Goal: Information Seeking & Learning: Learn about a topic

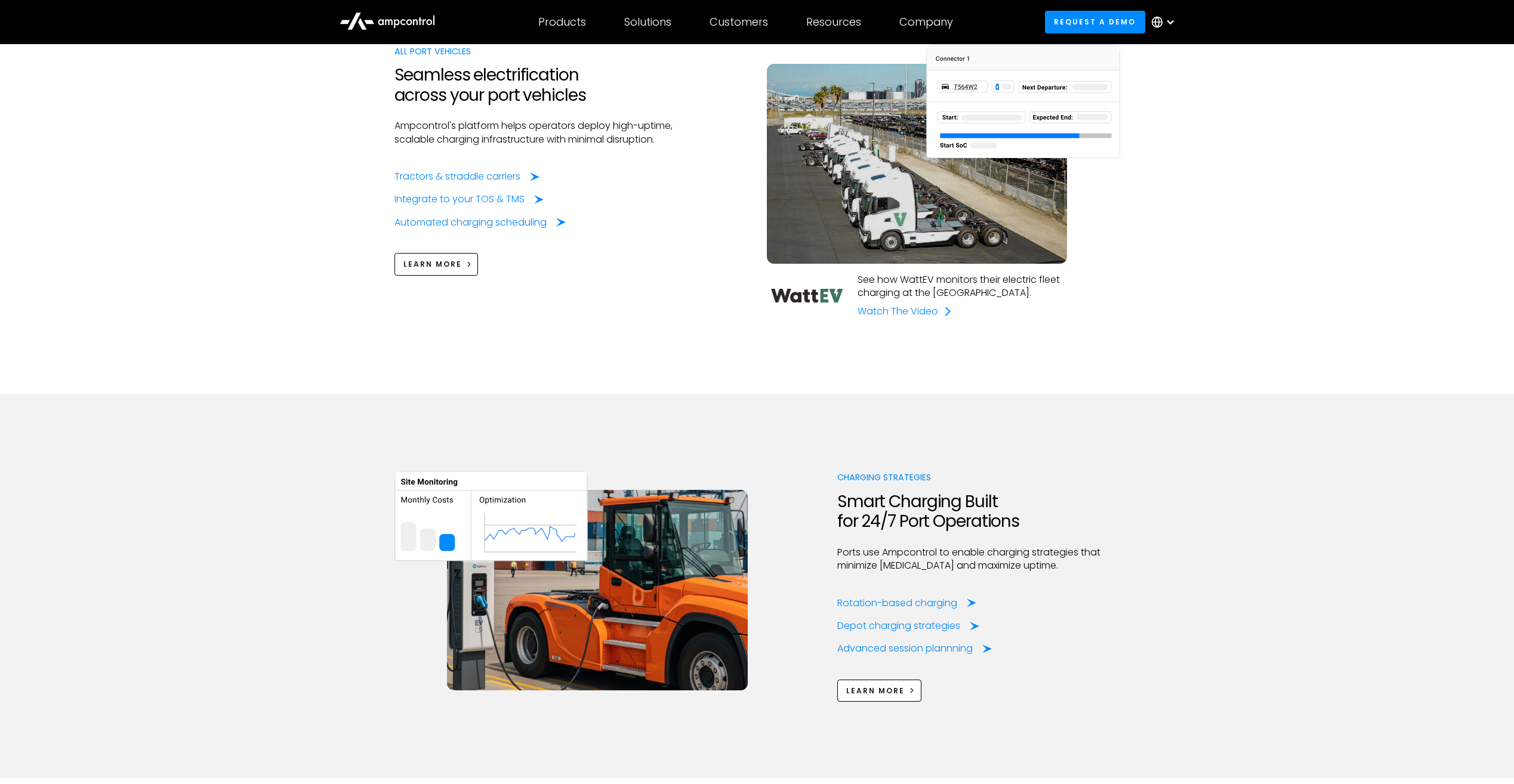
scroll to position [1194, 0]
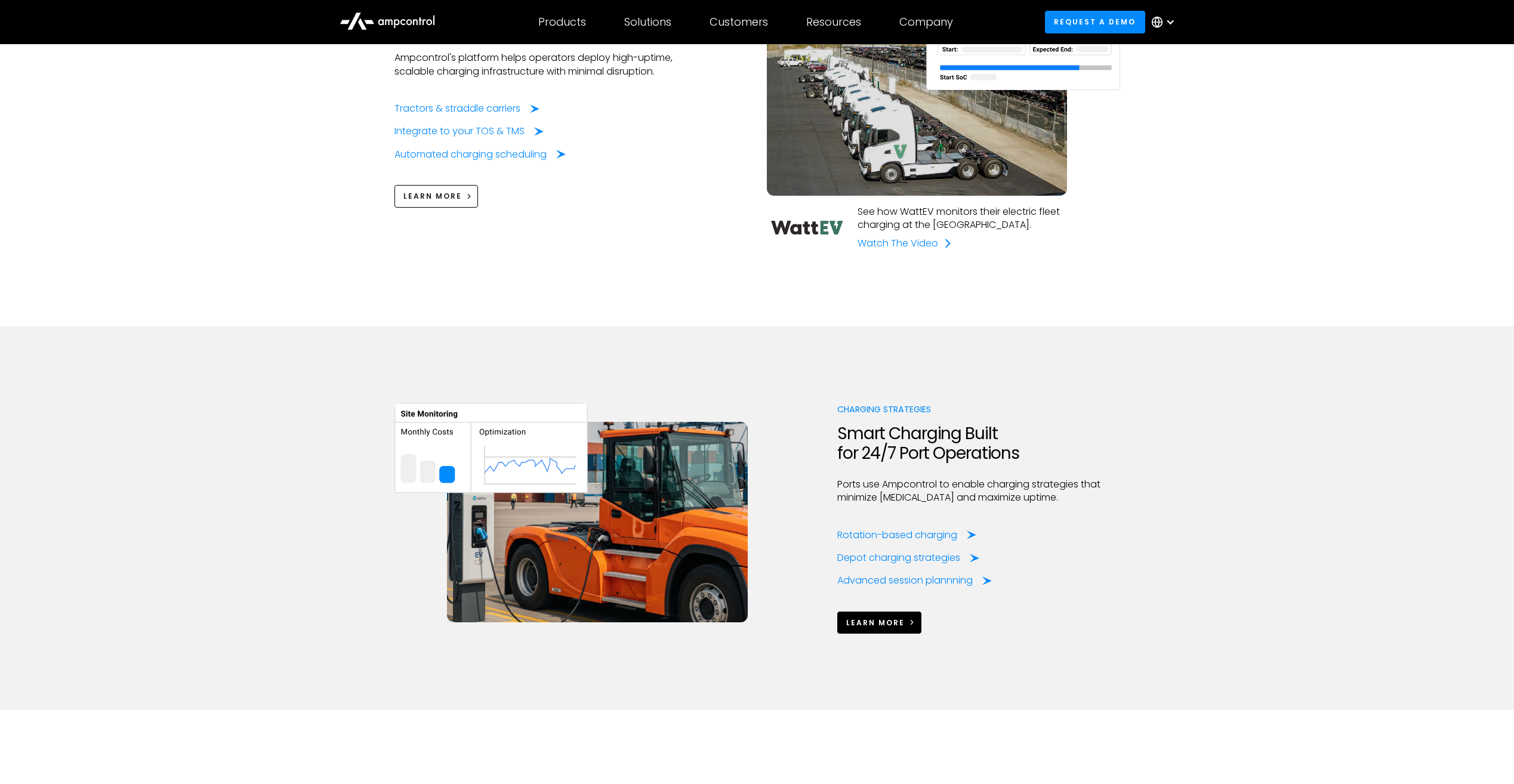
click at [856, 625] on span "Learn More" at bounding box center [875, 623] width 59 height 10
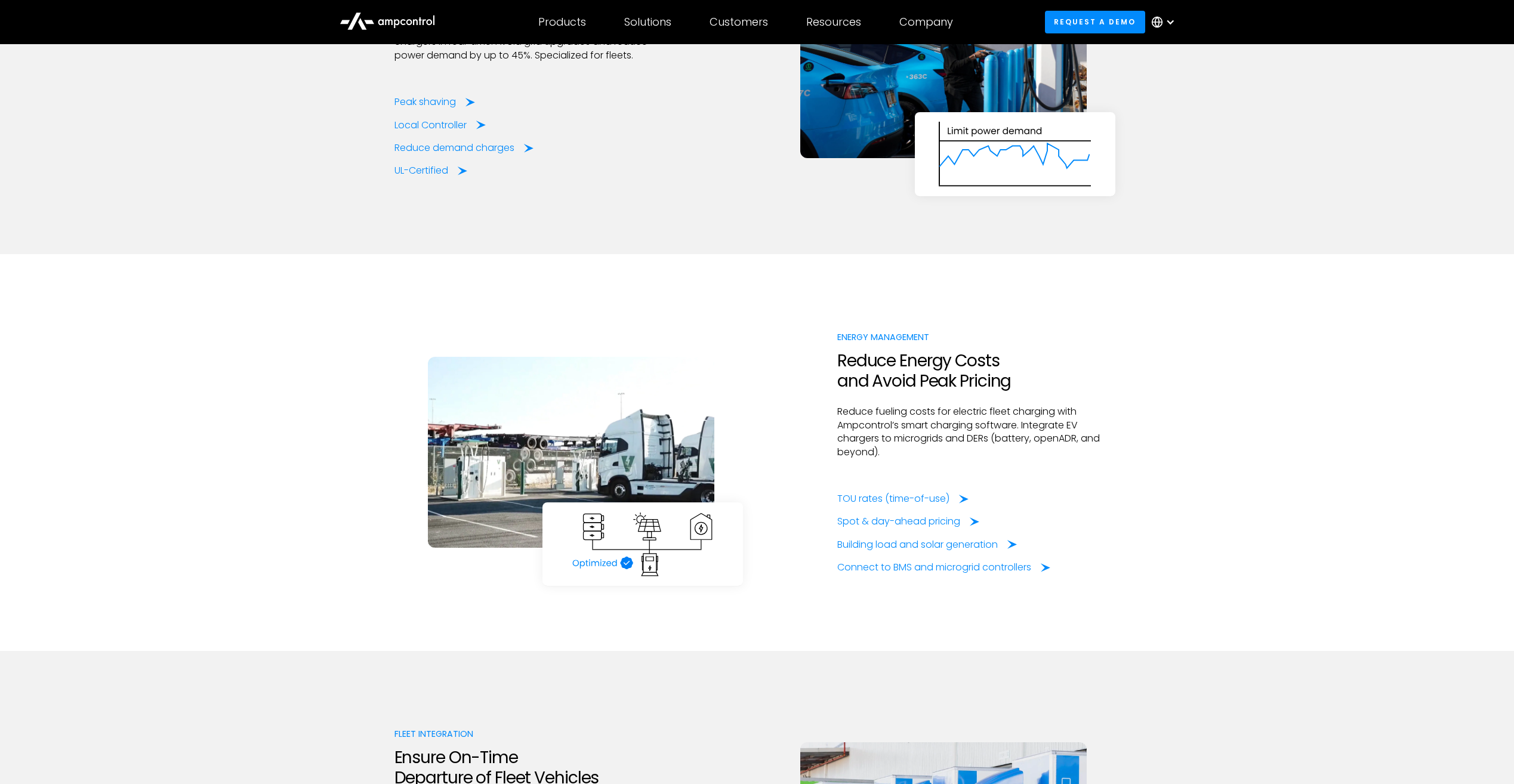
scroll to position [1850, 0]
click at [569, 32] on div "Products Products Energy Management Load management, cost optimization, oversub…" at bounding box center [562, 22] width 86 height 42
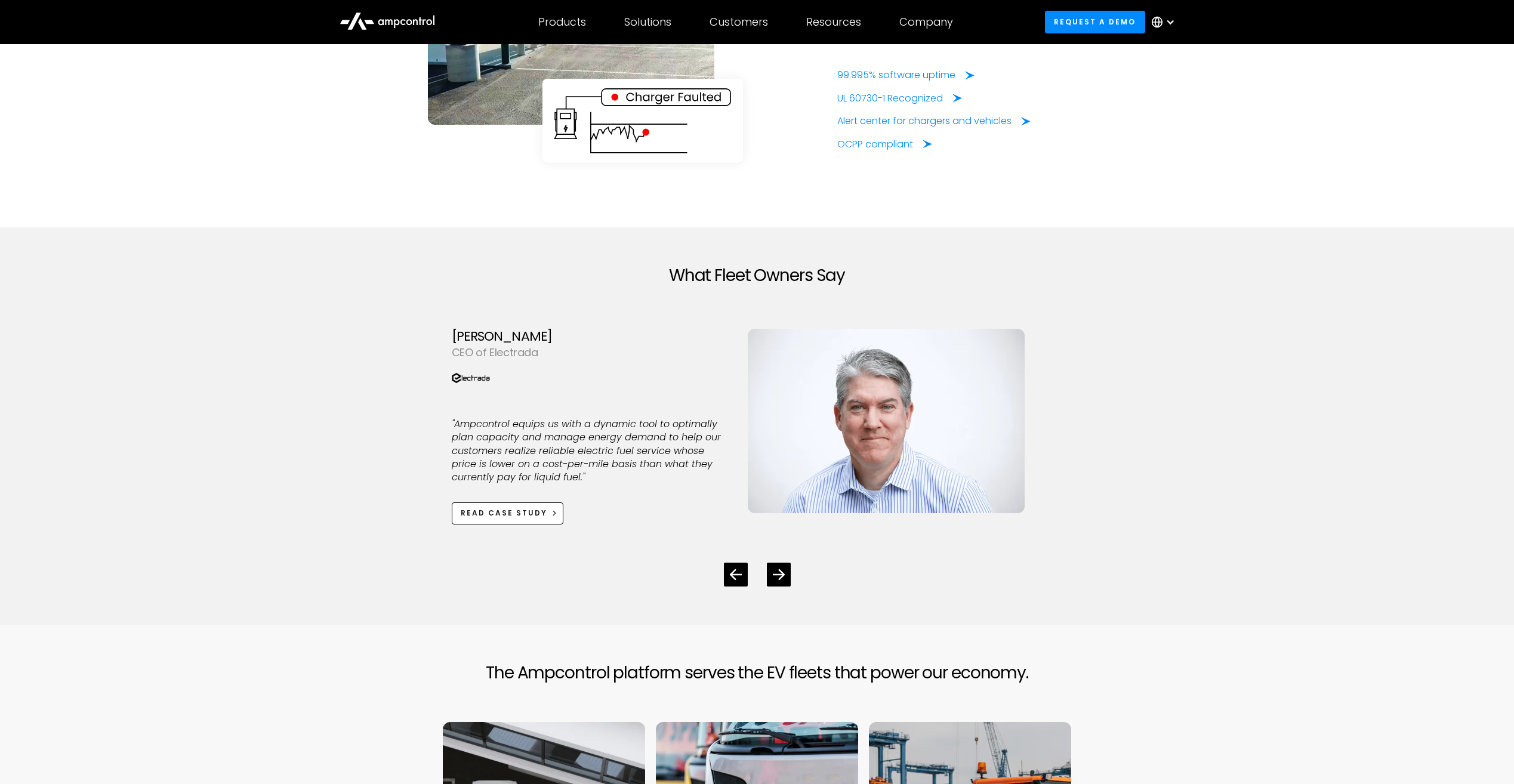
scroll to position [3461, 0]
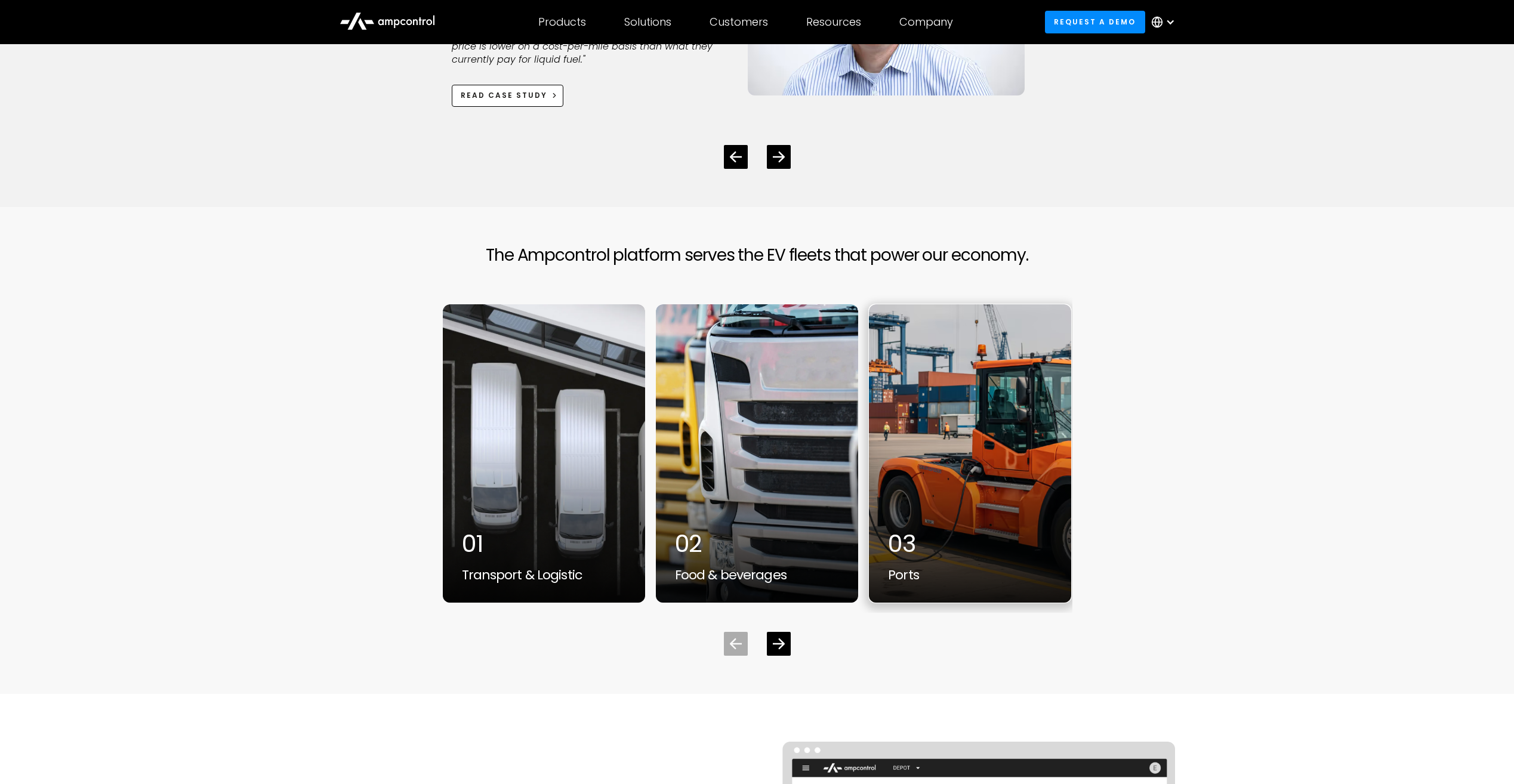
click at [919, 545] on div "03" at bounding box center [970, 544] width 164 height 28
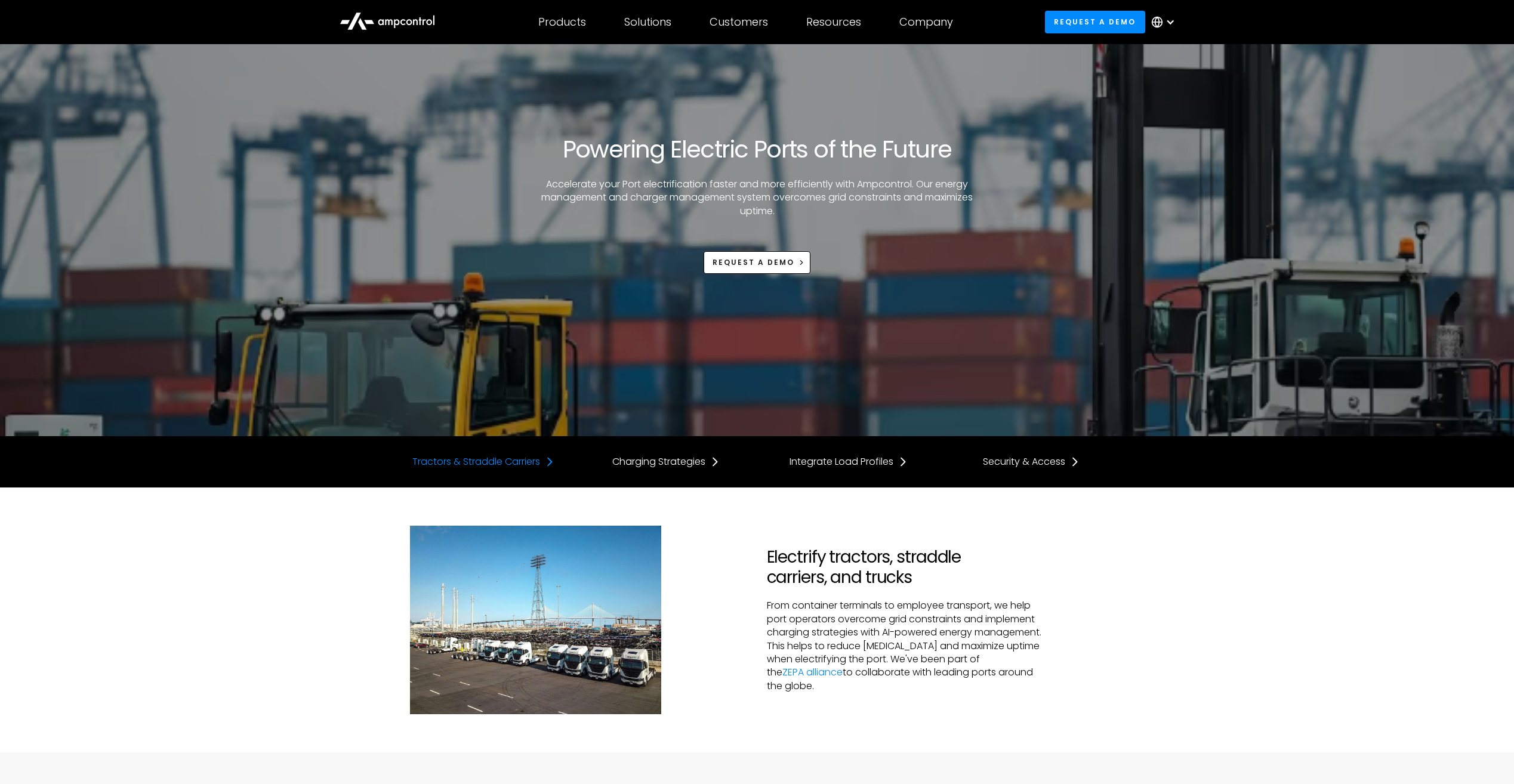
click at [511, 459] on div "Tractors & Straddle Carriers" at bounding box center [476, 461] width 128 height 13
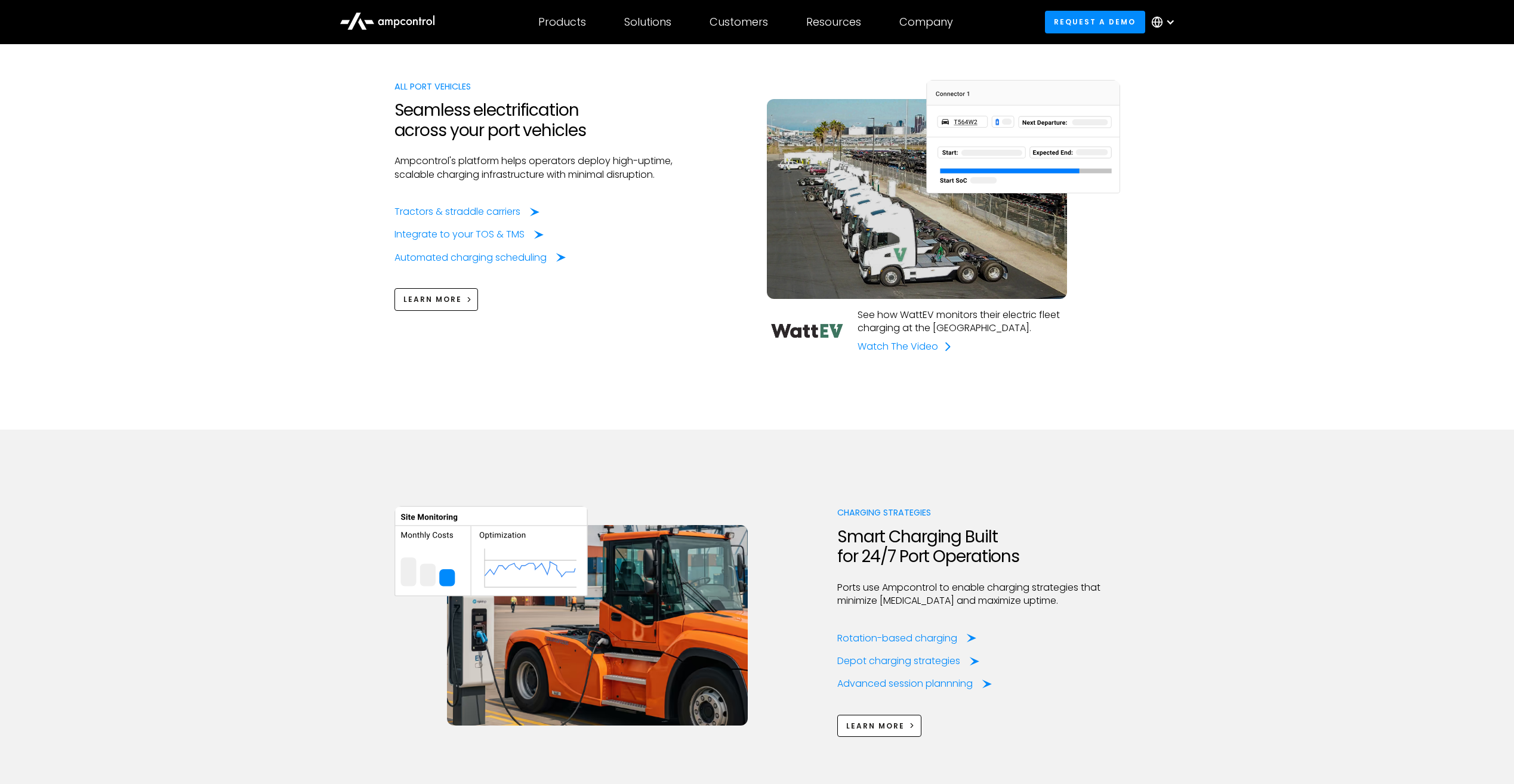
scroll to position [1094, 0]
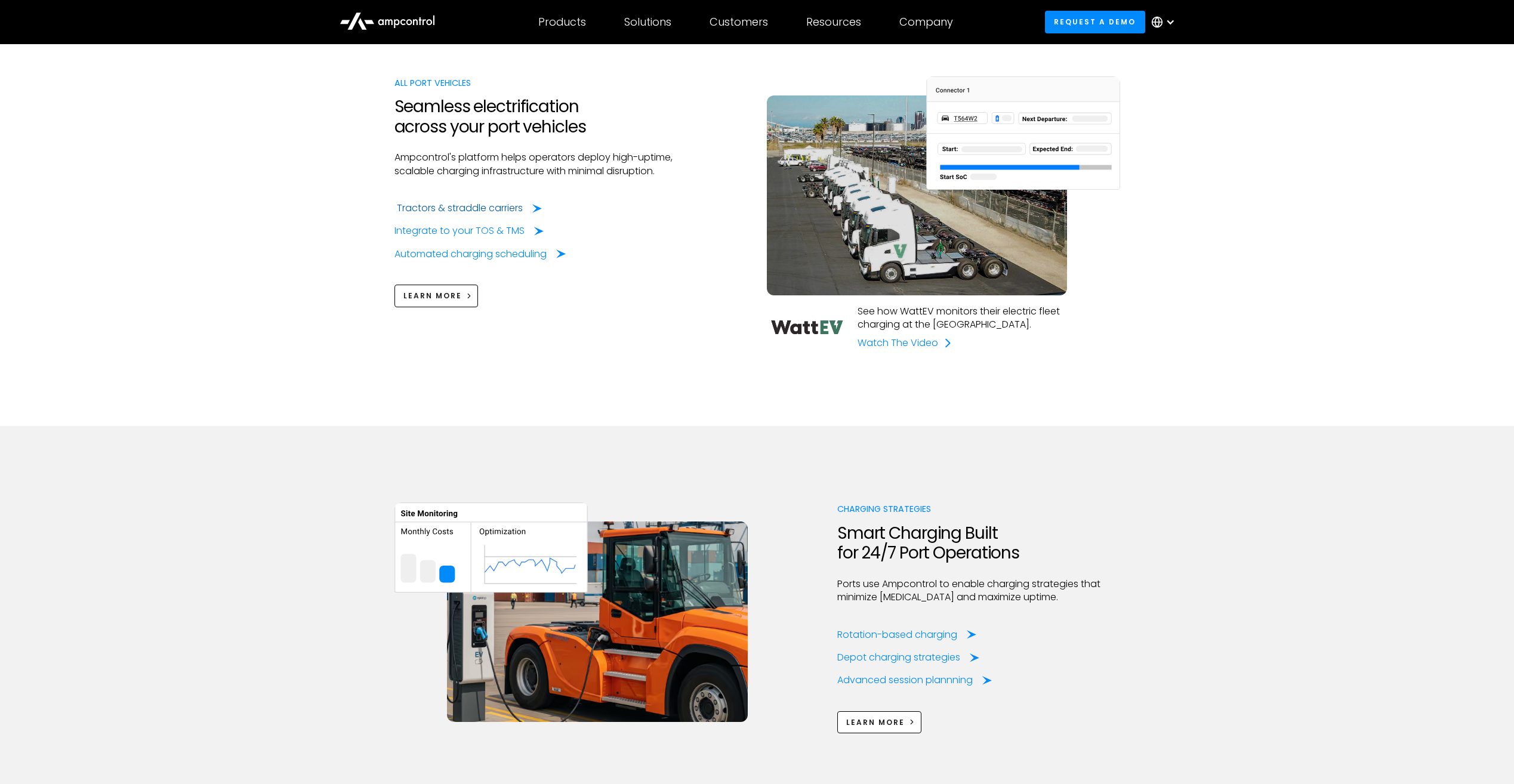
click at [508, 210] on div "Tractors & straddle carriers" at bounding box center [460, 208] width 126 height 13
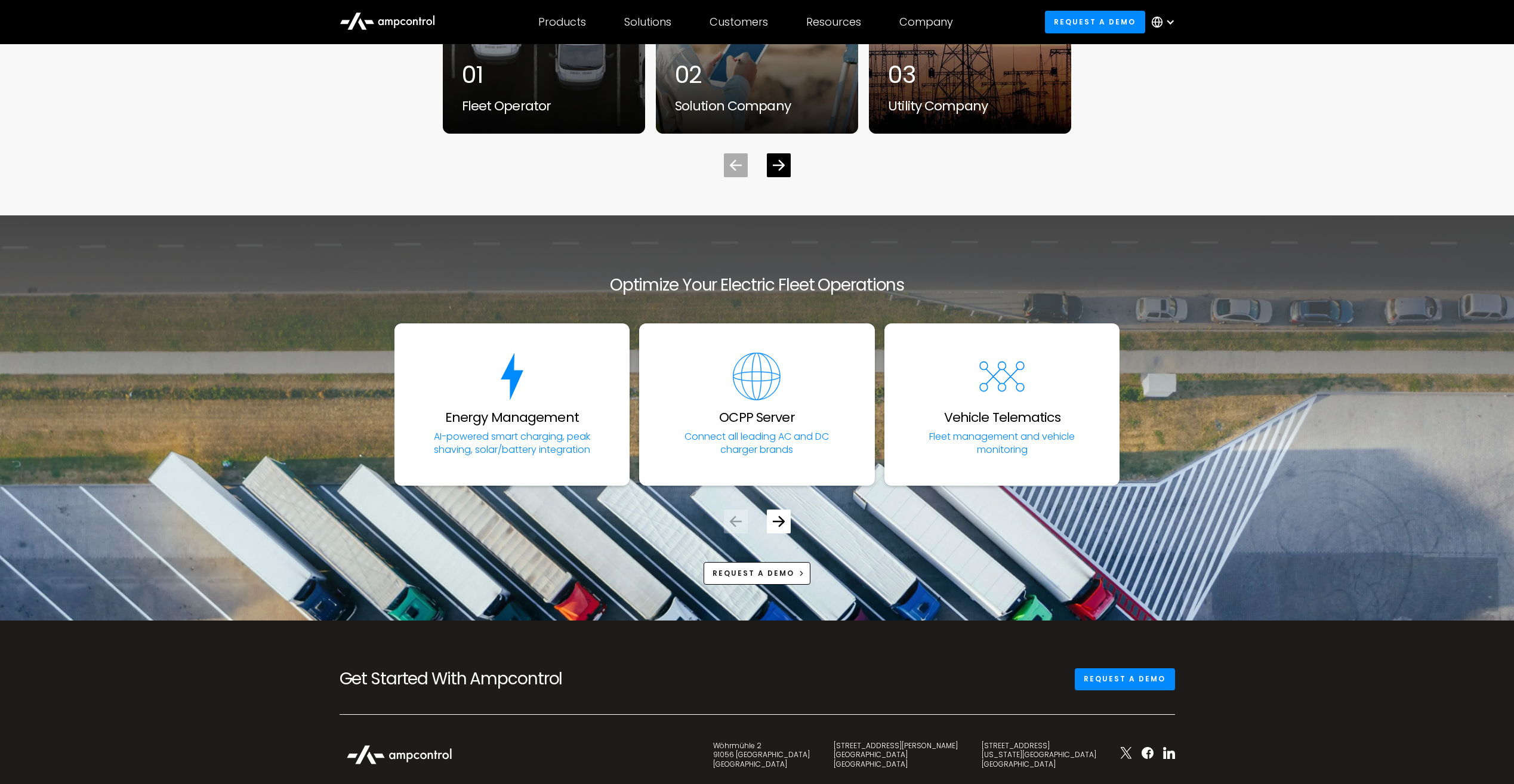
scroll to position [4357, 0]
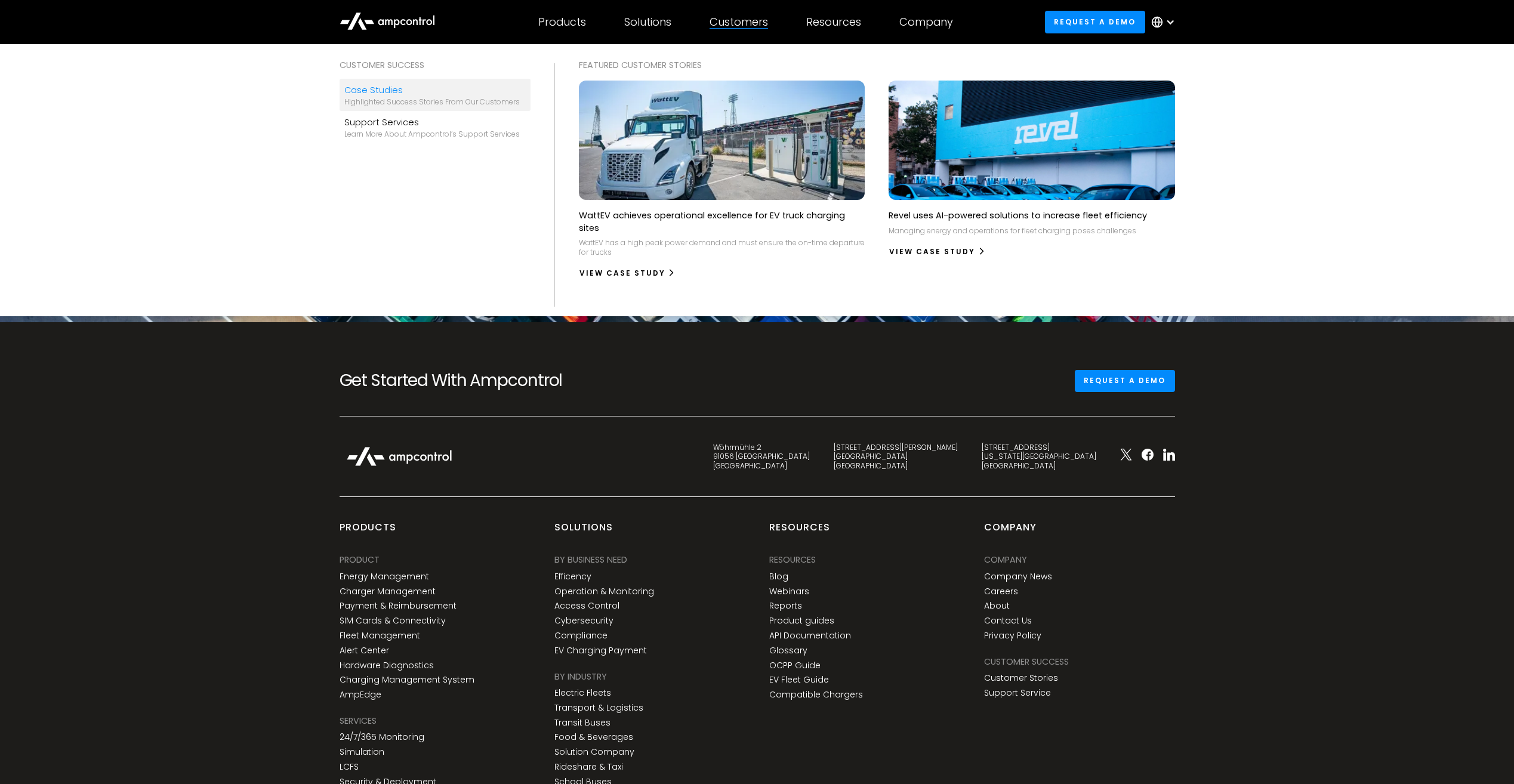
click at [393, 104] on div "Highlighted success stories From Our Customers" at bounding box center [432, 102] width 176 height 9
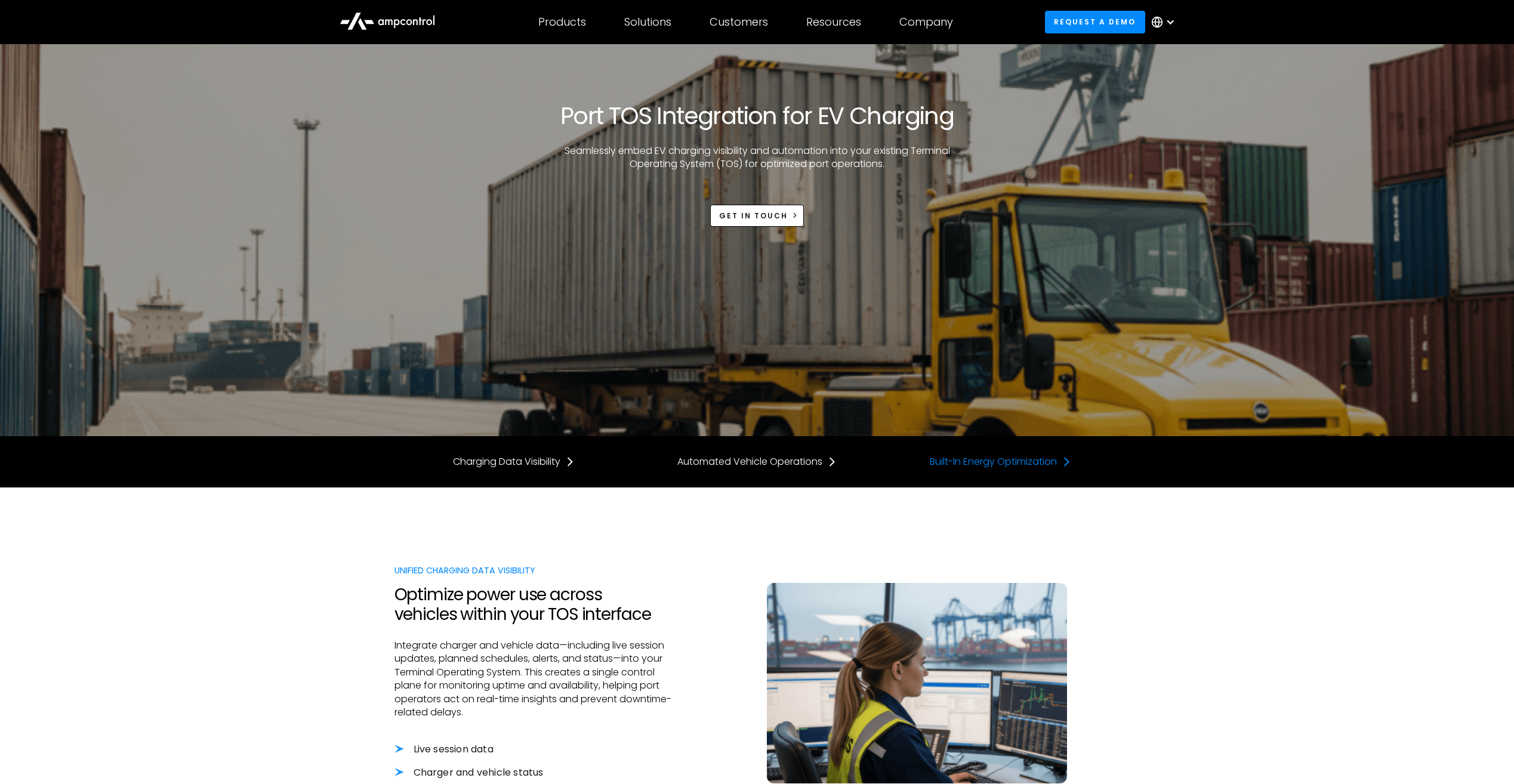
click at [1052, 466] on div "Built-In Energy Optimization" at bounding box center [993, 461] width 127 height 13
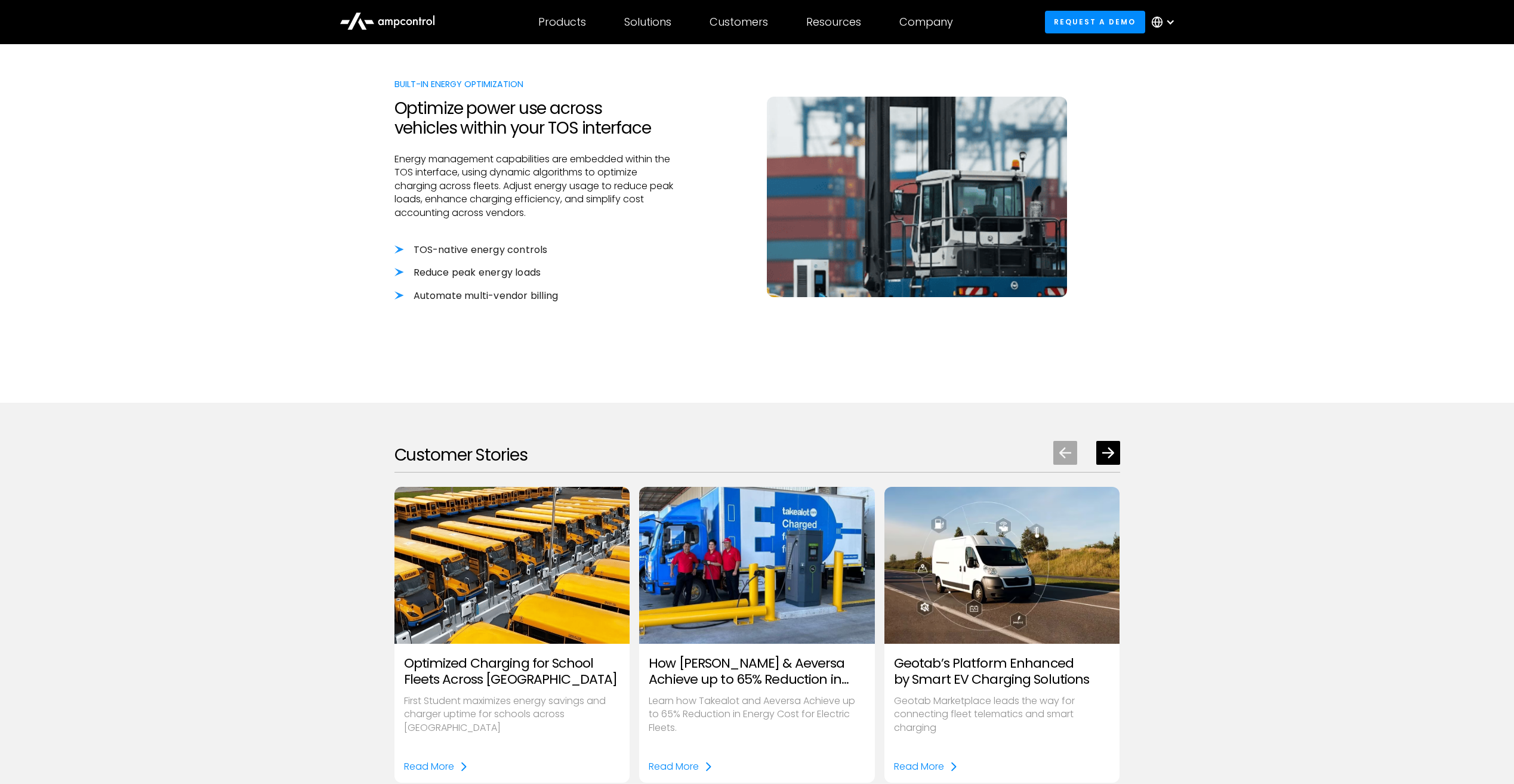
scroll to position [1350, 0]
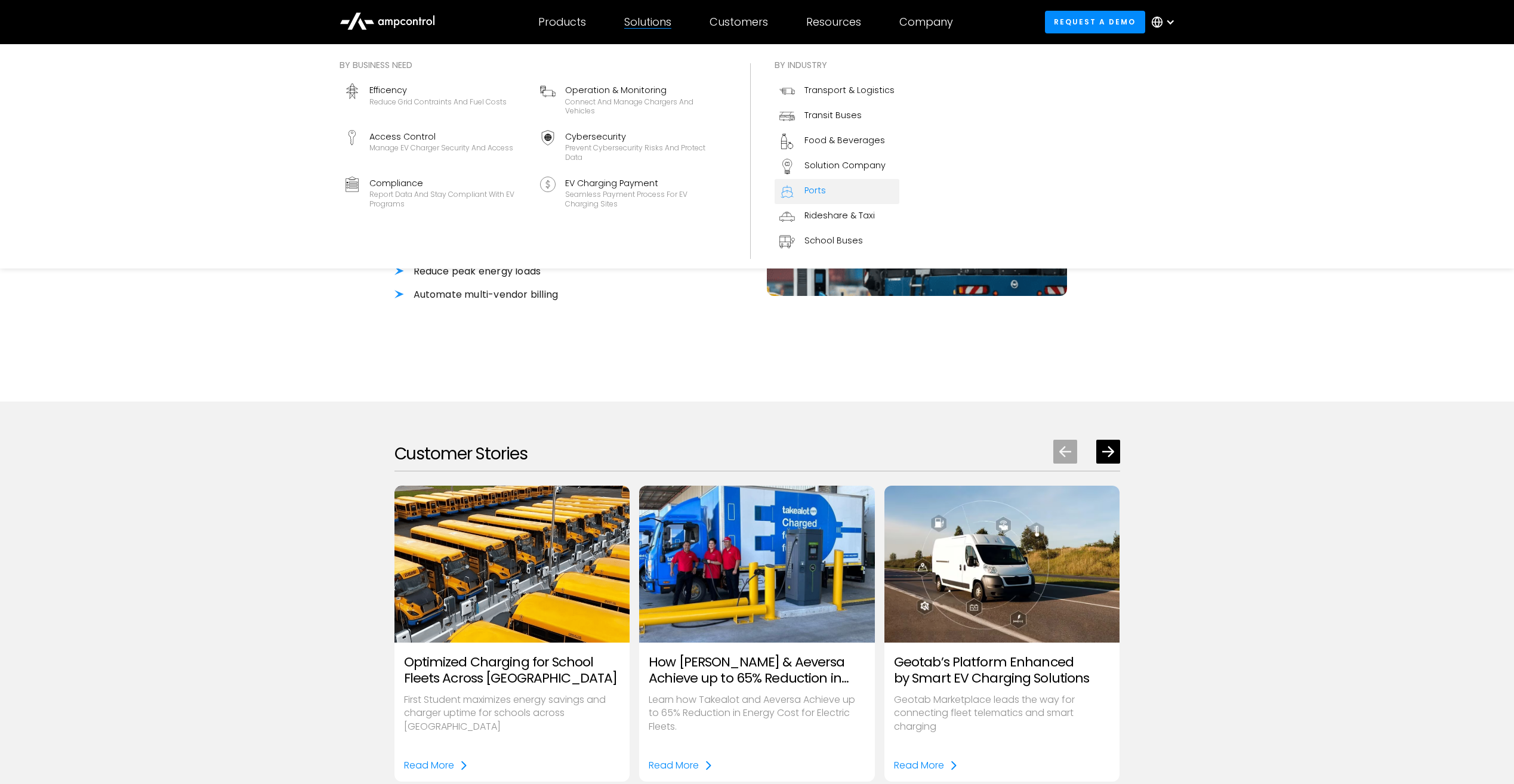
click at [858, 198] on link "Ports" at bounding box center [837, 191] width 125 height 25
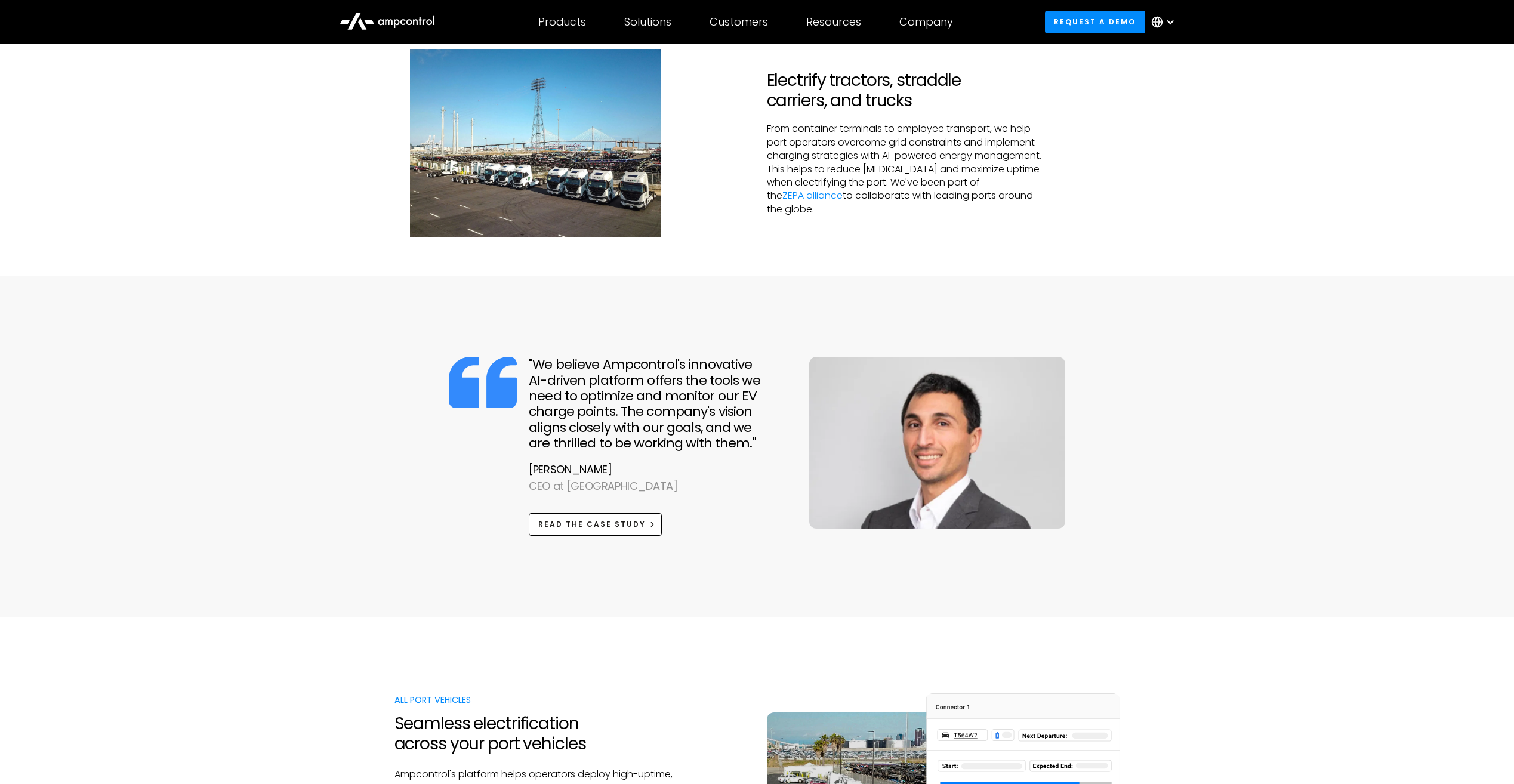
scroll to position [477, 0]
click at [606, 517] on link "Read the case study" at bounding box center [595, 523] width 133 height 22
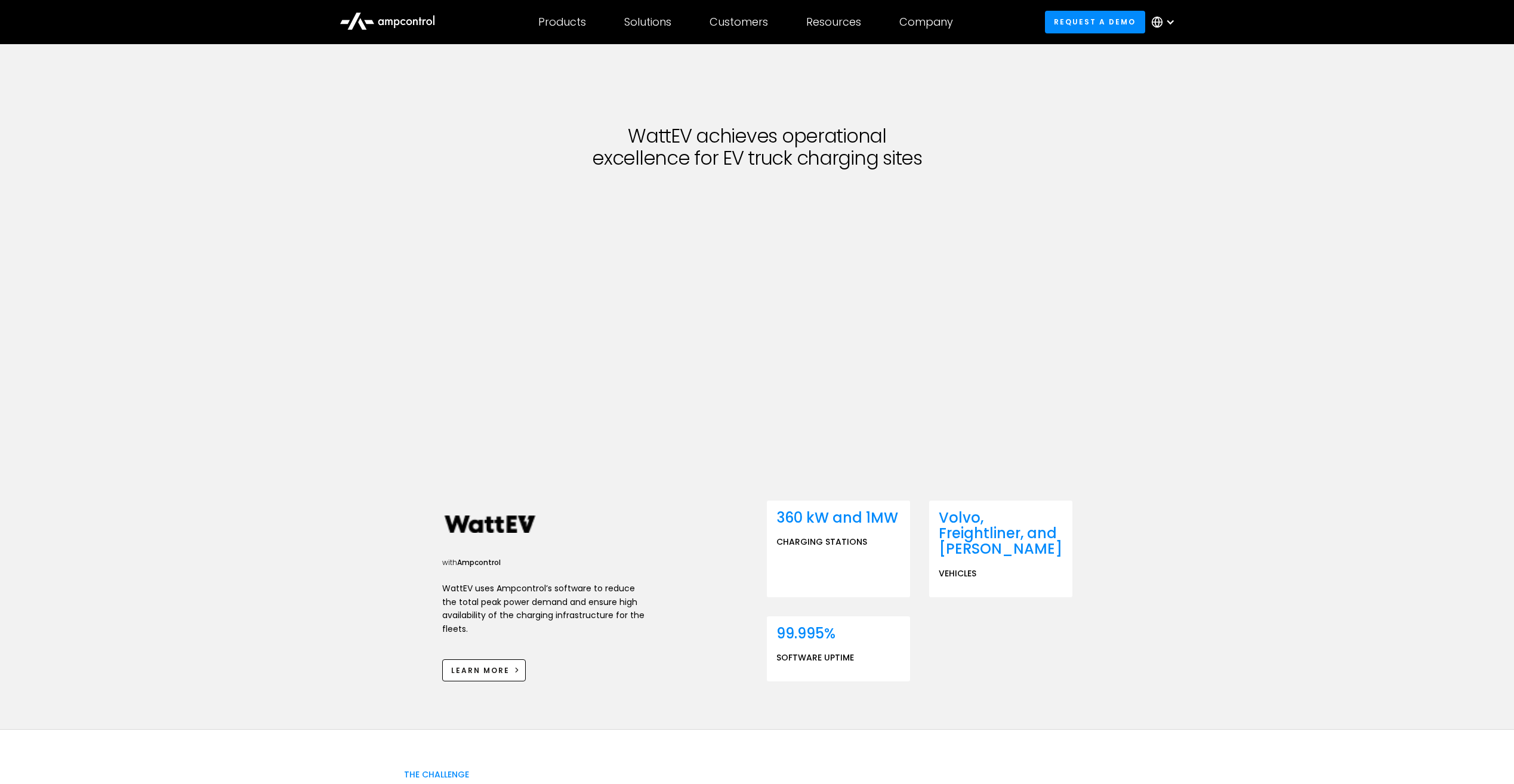
click at [1258, 379] on div "WattEV achieves operational excellence for EV truck charging sites with Ampcont…" at bounding box center [757, 386] width 1514 height 685
click at [1120, 432] on div "WattEV achieves operational excellence for EV truck charging sites with Ampcont…" at bounding box center [757, 386] width 1514 height 685
click at [391, 18] on icon at bounding box center [387, 20] width 95 height 28
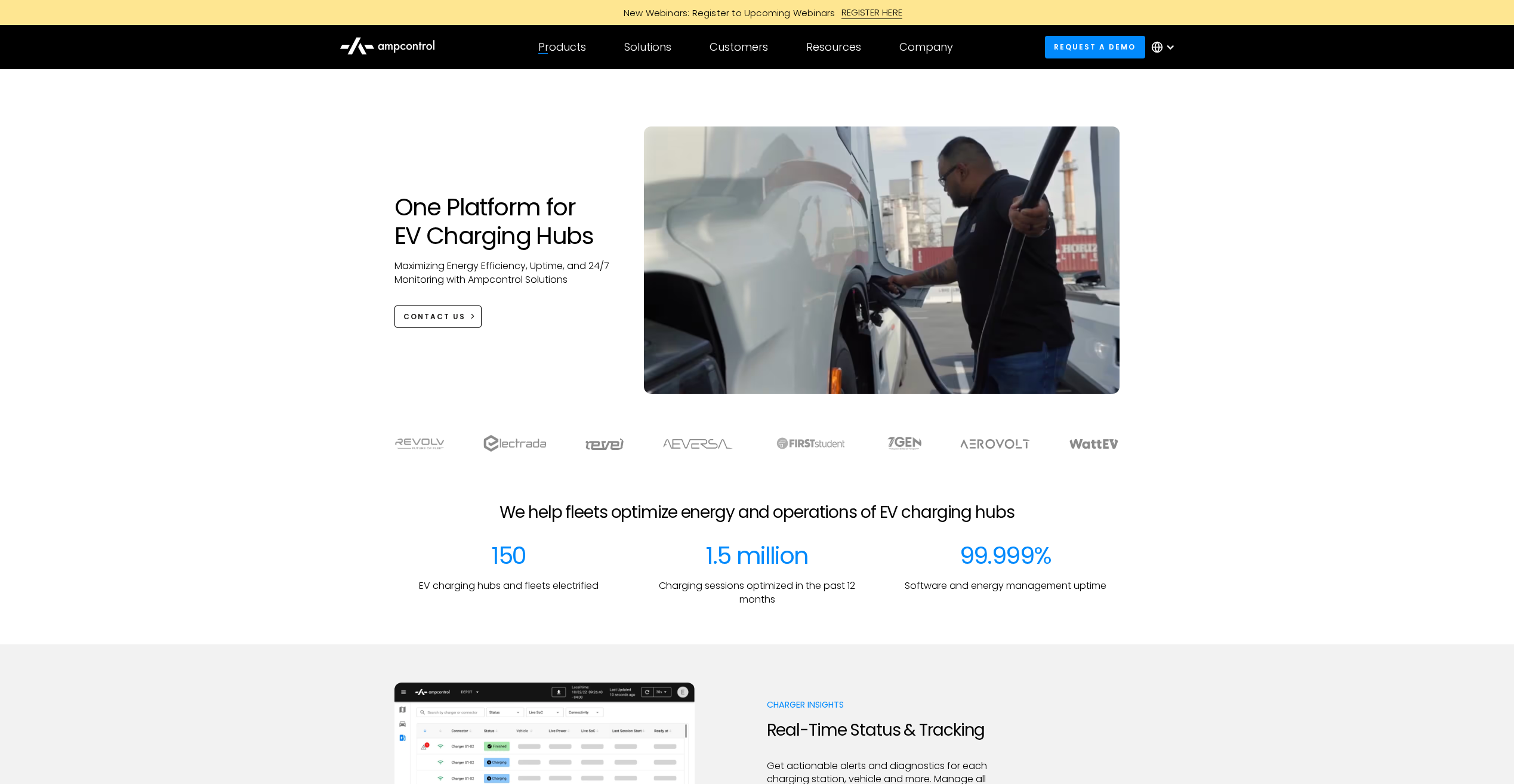
click at [426, 56] on icon at bounding box center [387, 45] width 95 height 28
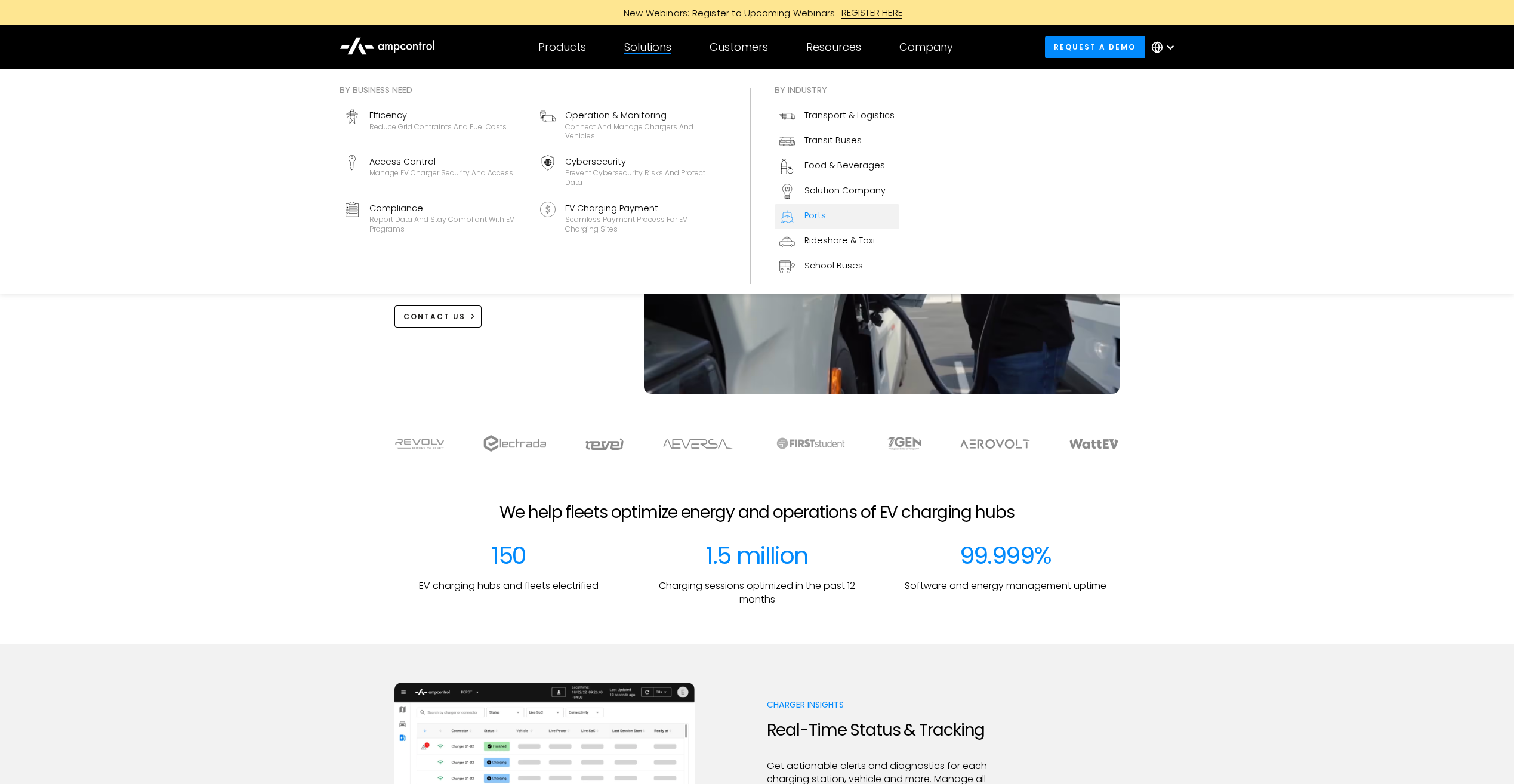
click at [829, 213] on link "Ports" at bounding box center [837, 216] width 125 height 25
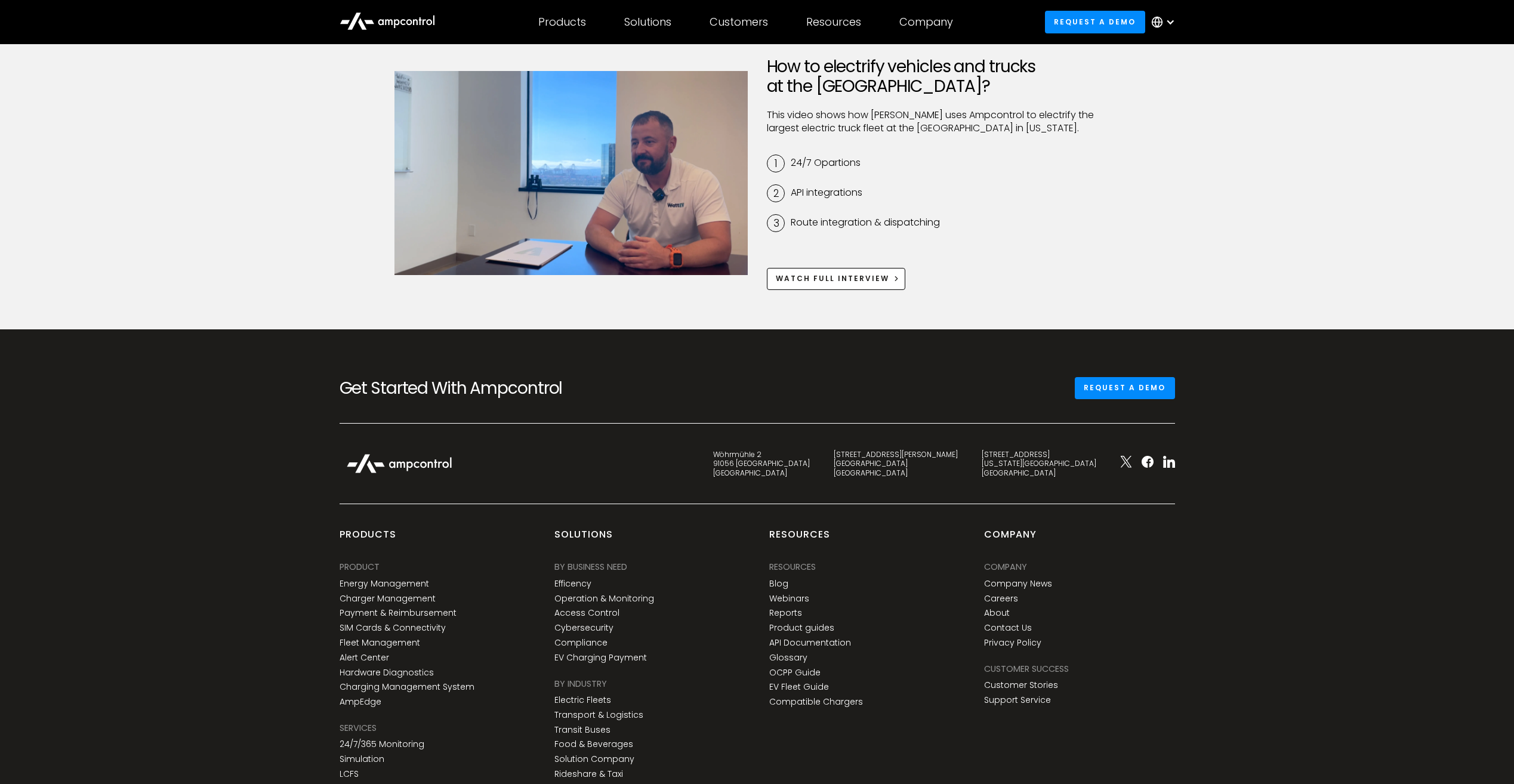
scroll to position [3468, 0]
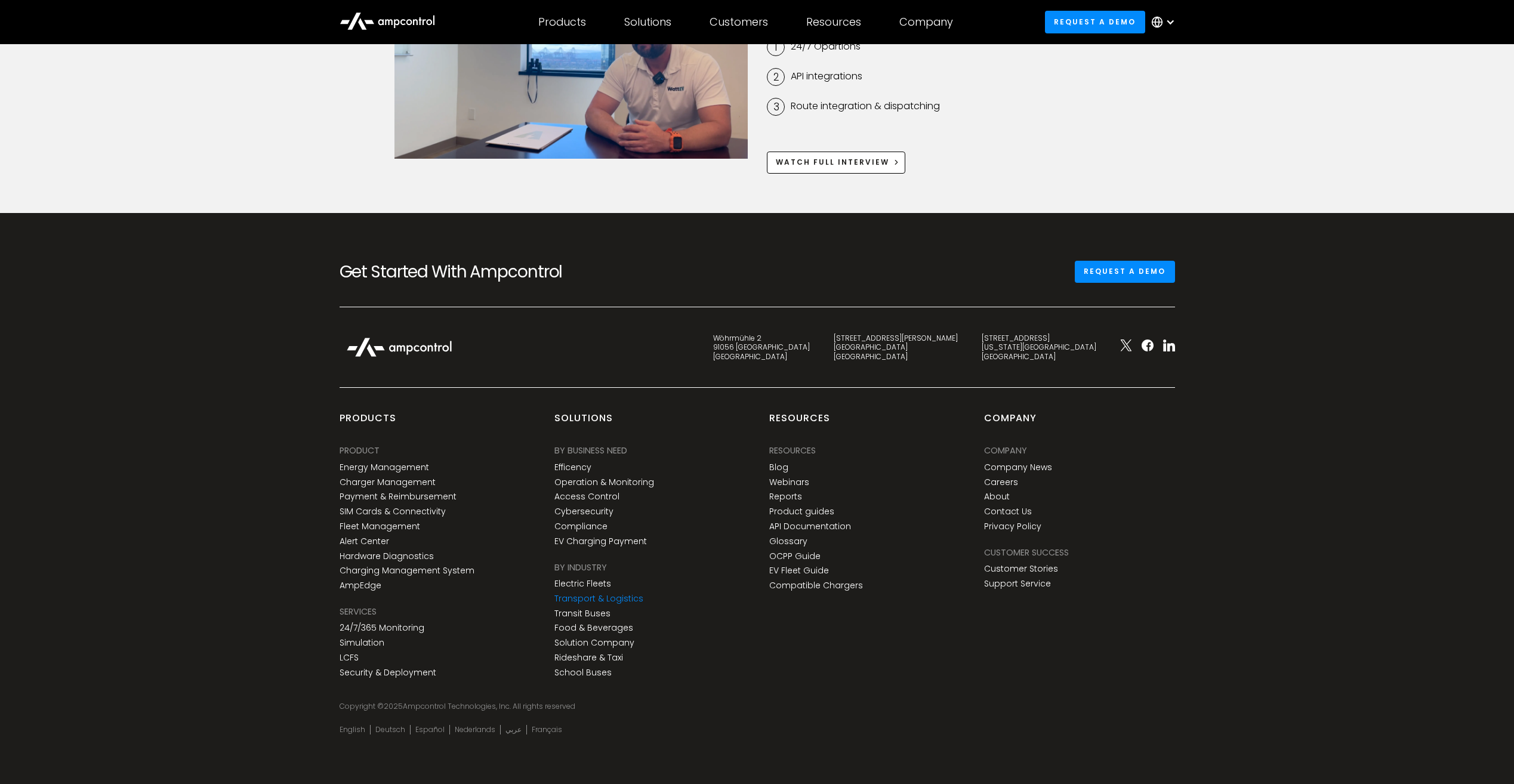
click at [599, 594] on link "Transport & Logistics" at bounding box center [599, 598] width 89 height 10
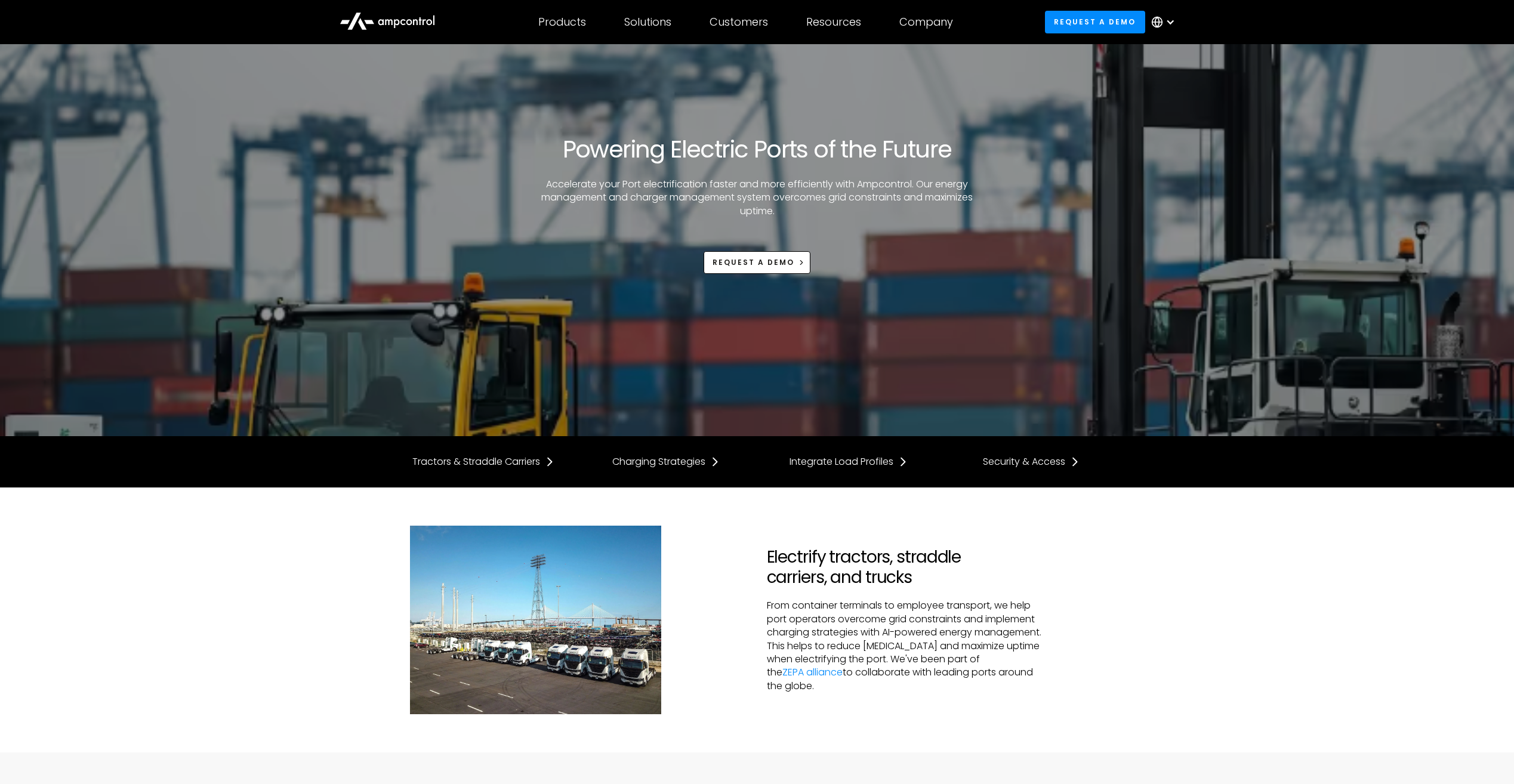
scroll to position [1904, 0]
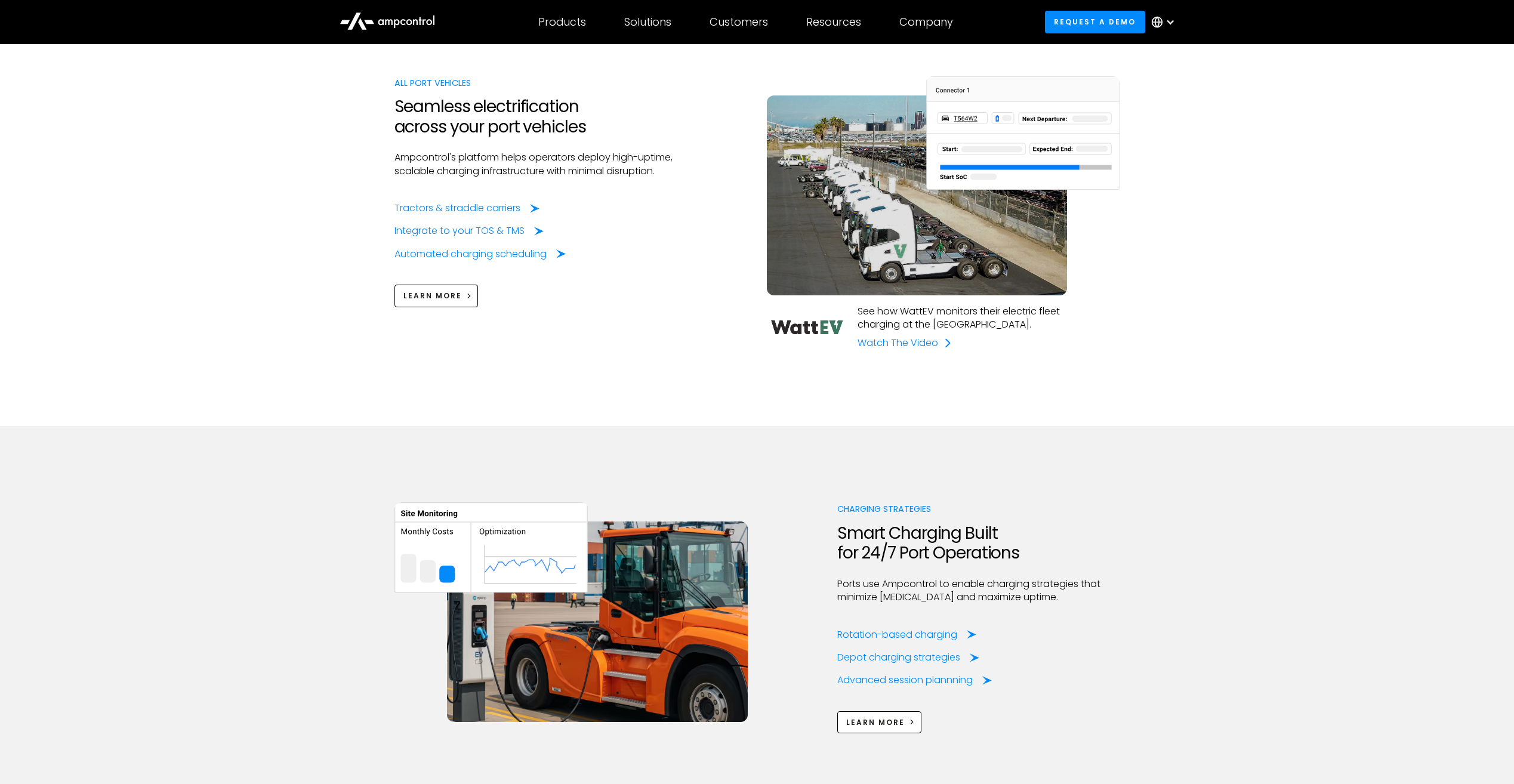
scroll to position [1094, 0]
click at [499, 226] on div "Integrate to your TOS & TMS" at bounding box center [462, 230] width 130 height 13
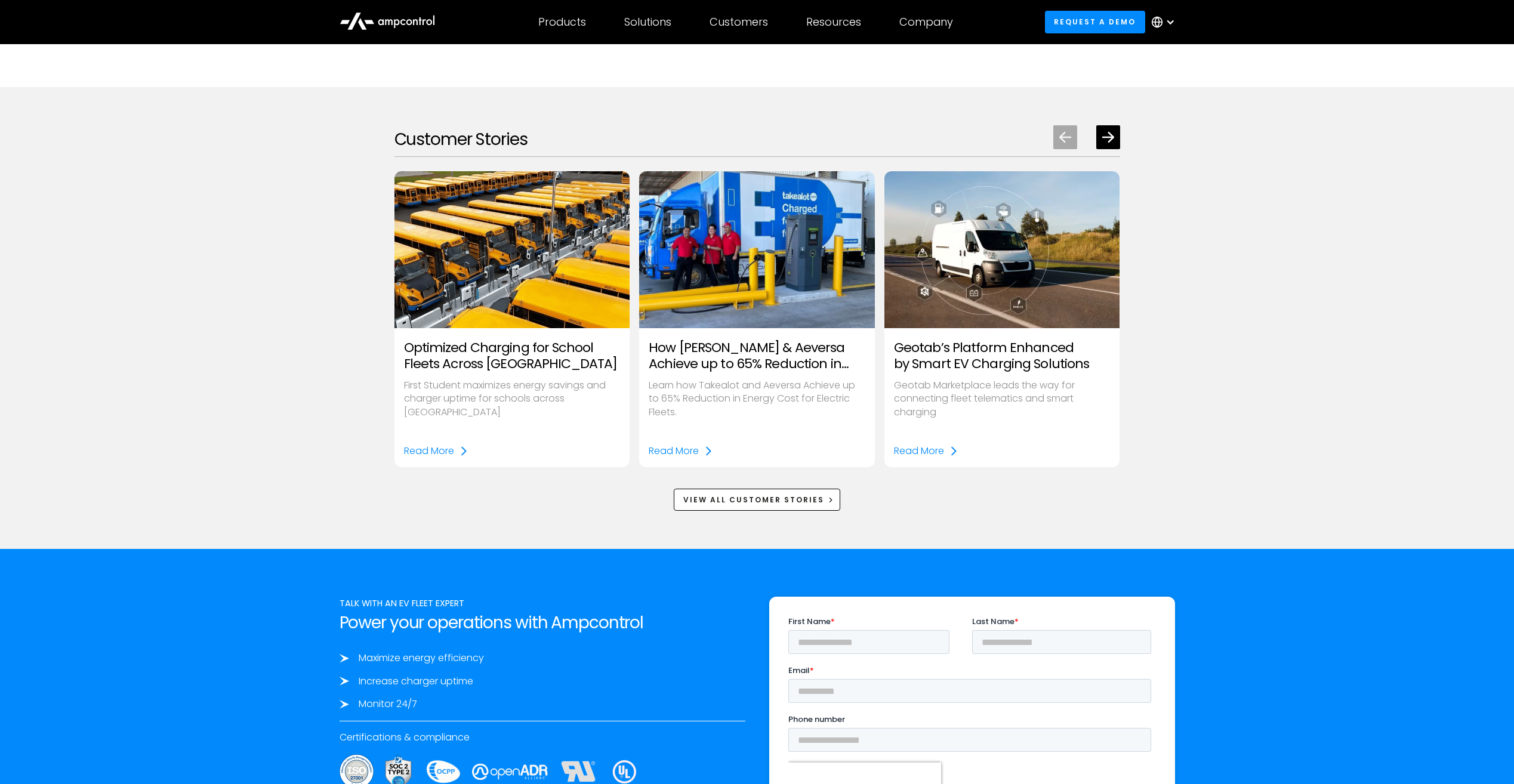
scroll to position [1671, 0]
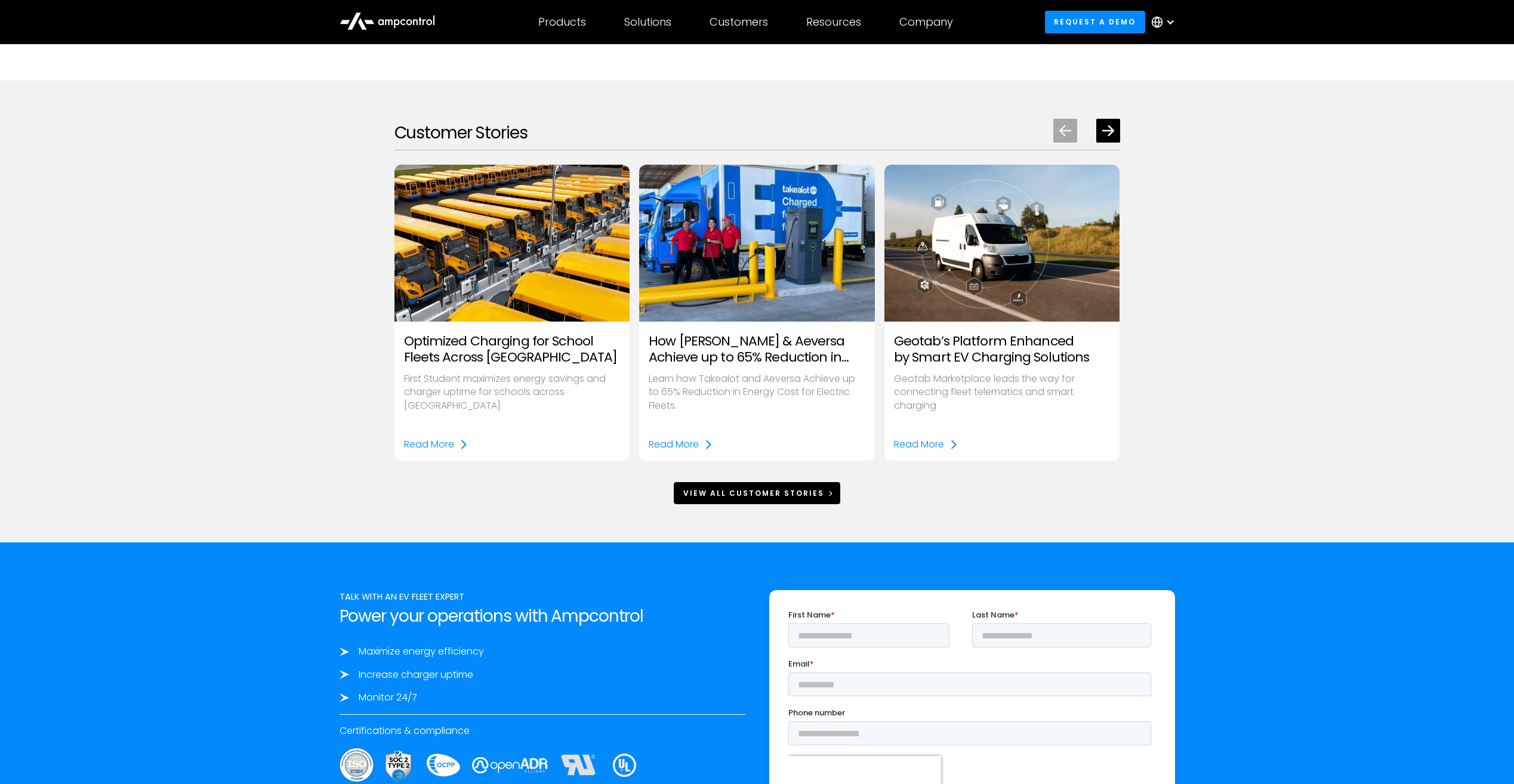
click at [804, 495] on div "View All Customer Stories" at bounding box center [754, 494] width 141 height 11
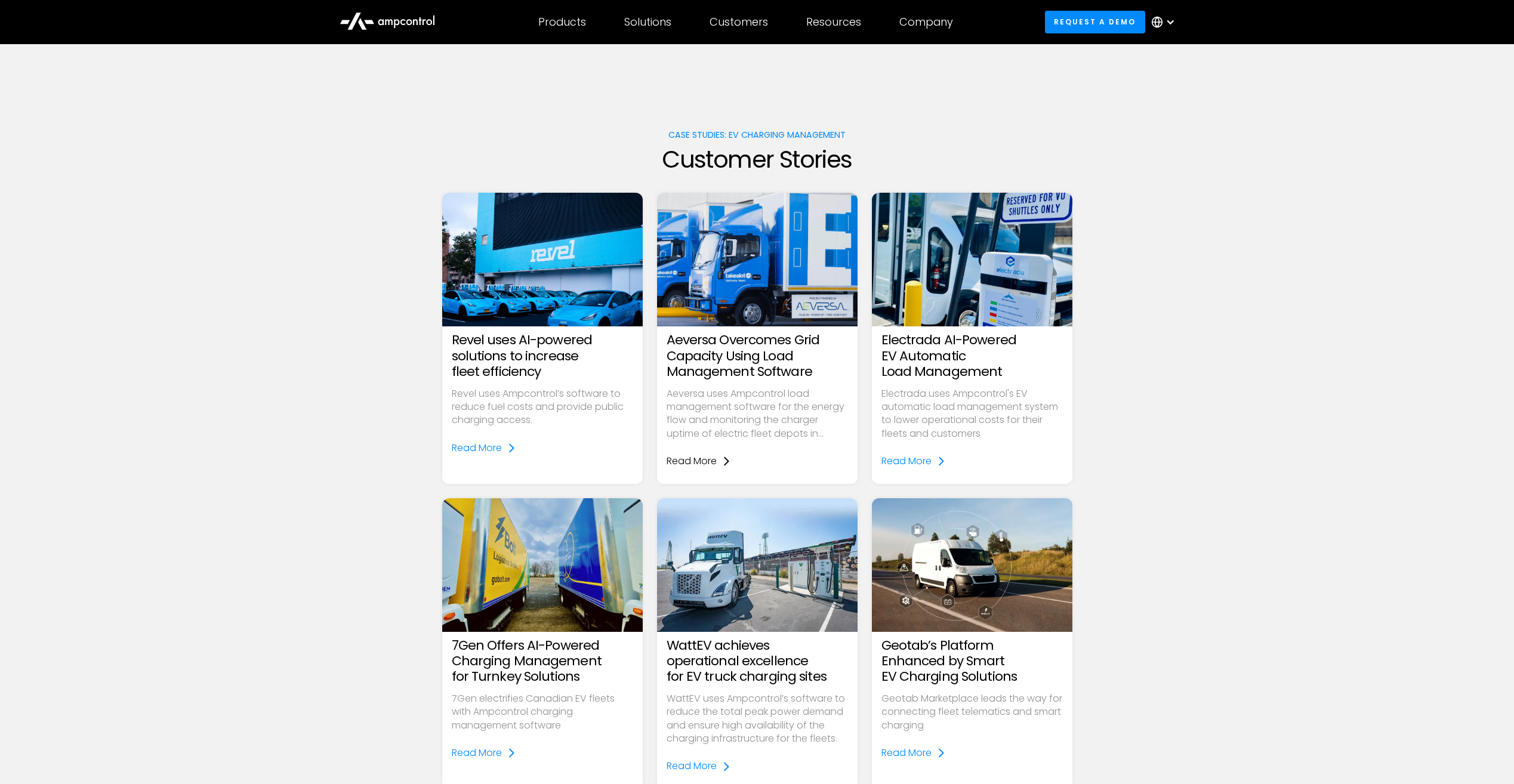
click at [702, 462] on div "Read More" at bounding box center [691, 461] width 50 height 13
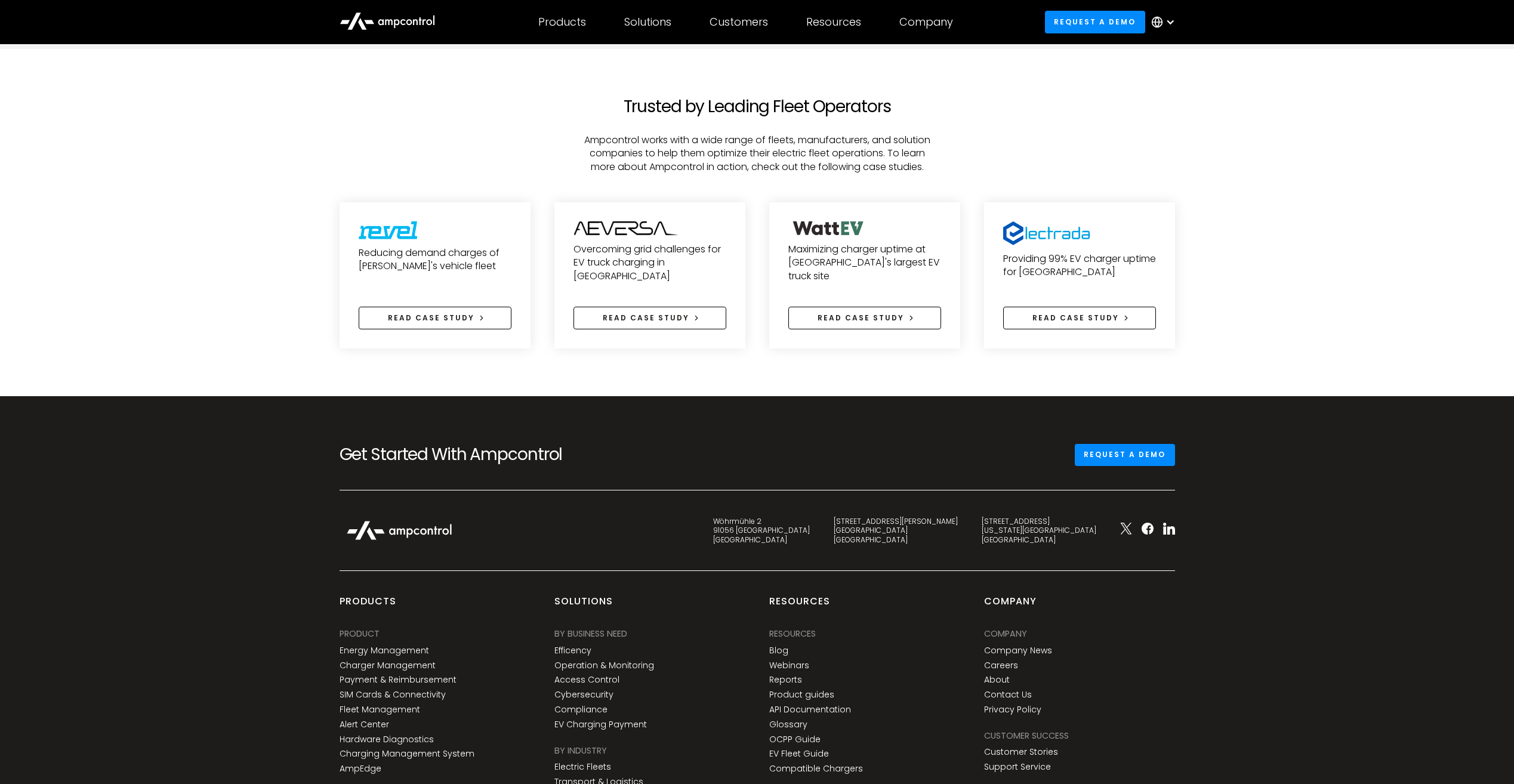
scroll to position [2507, 0]
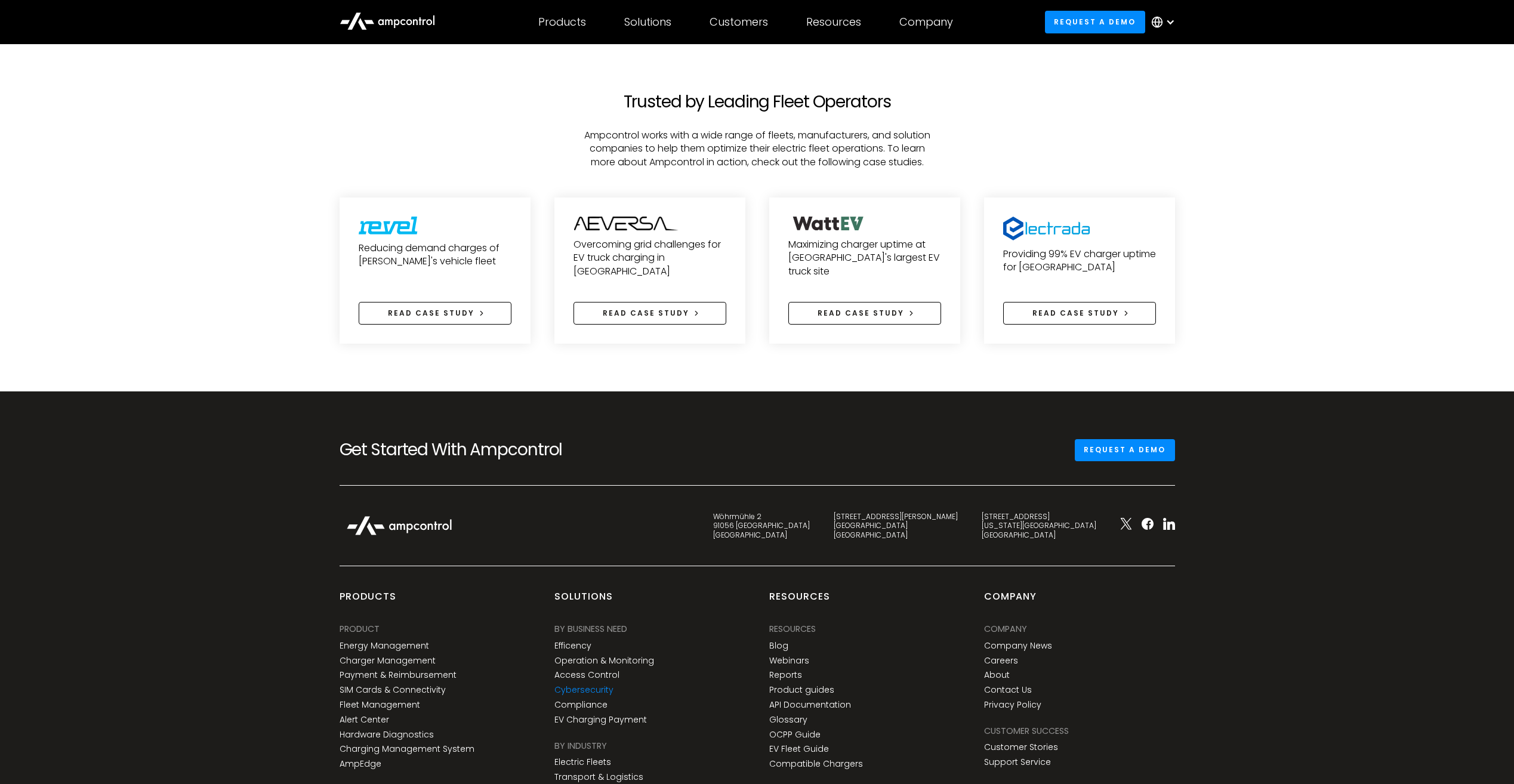
click at [604, 685] on link "Cybersecurity" at bounding box center [584, 690] width 59 height 10
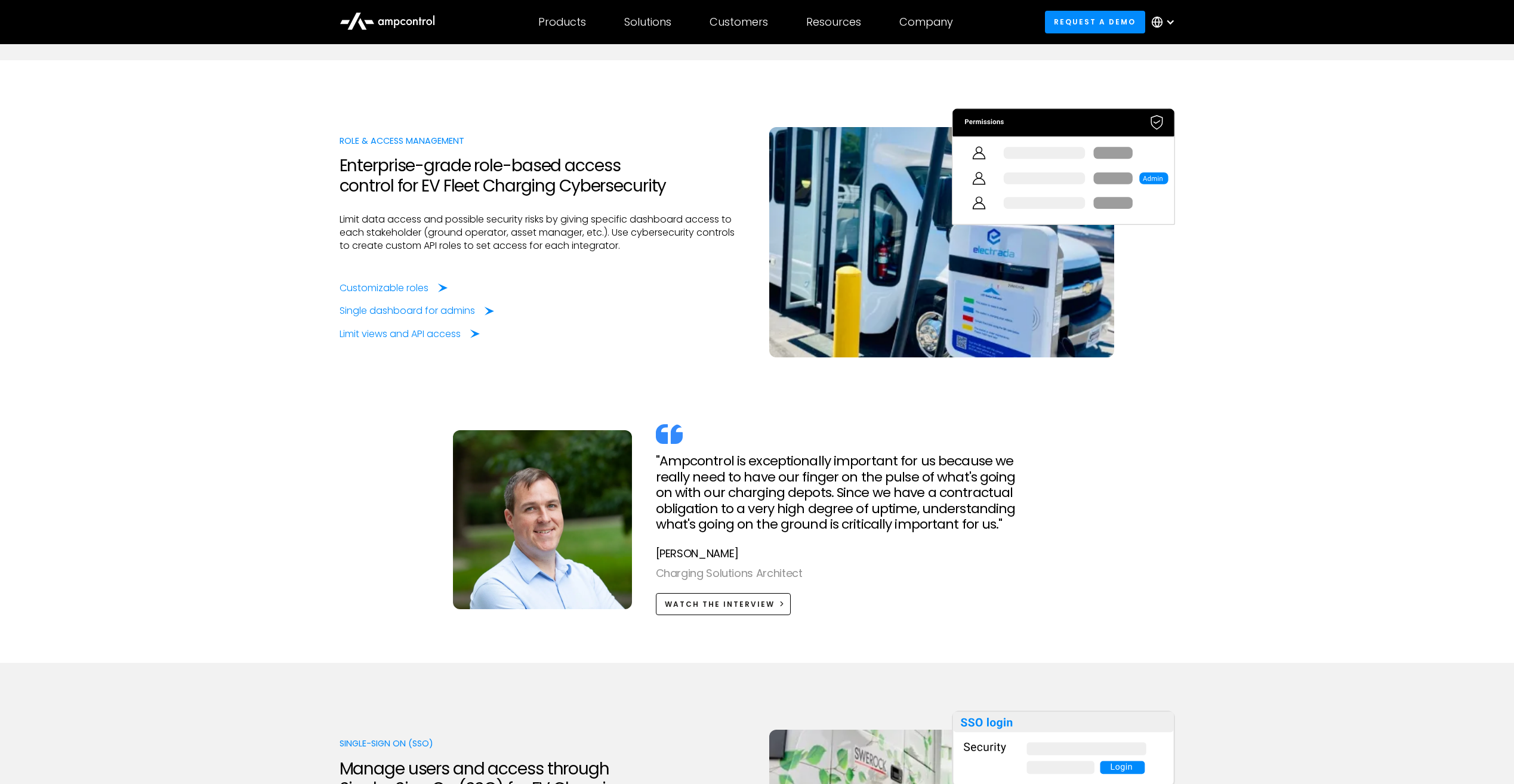
scroll to position [2388, 0]
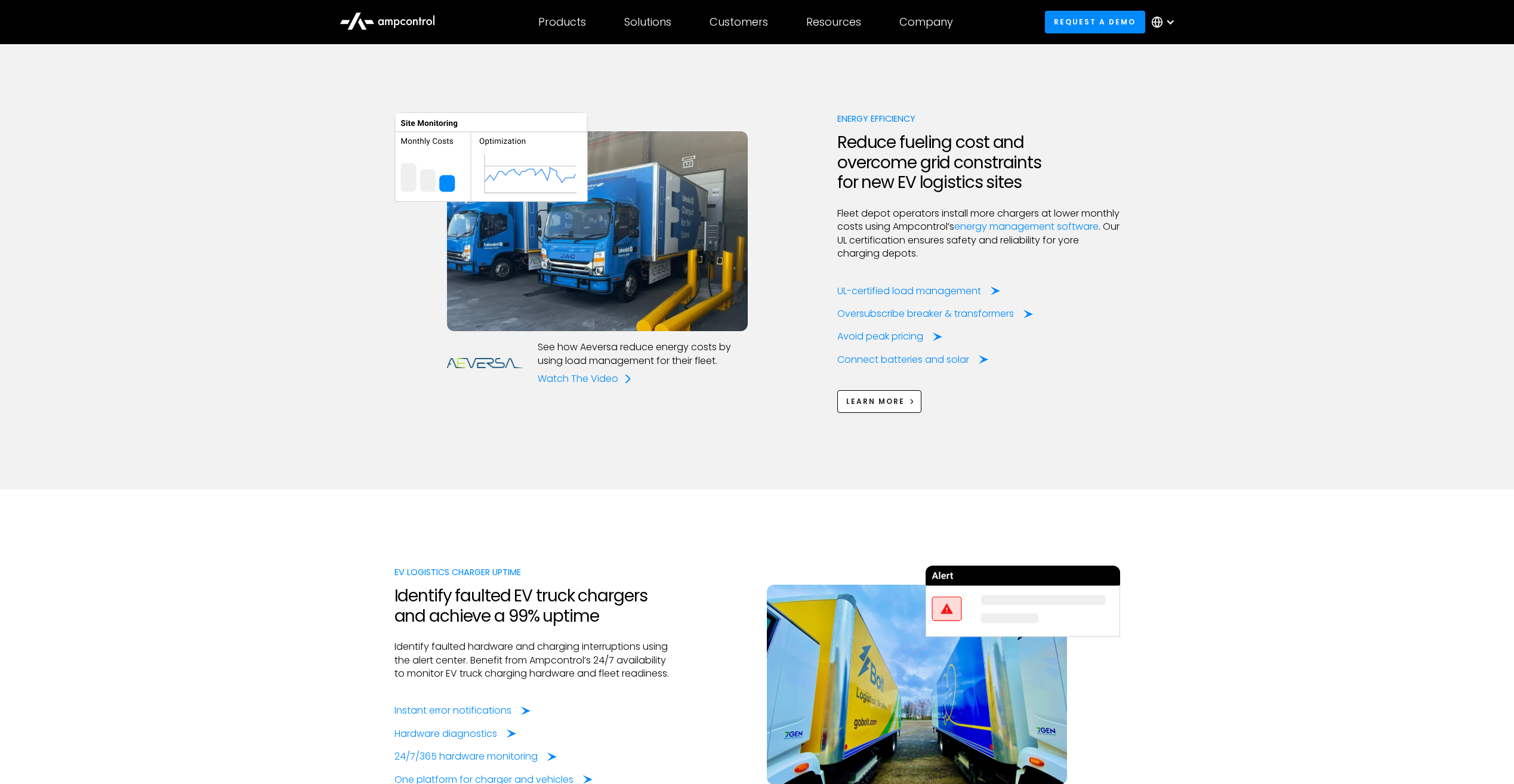
scroll to position [1492, 0]
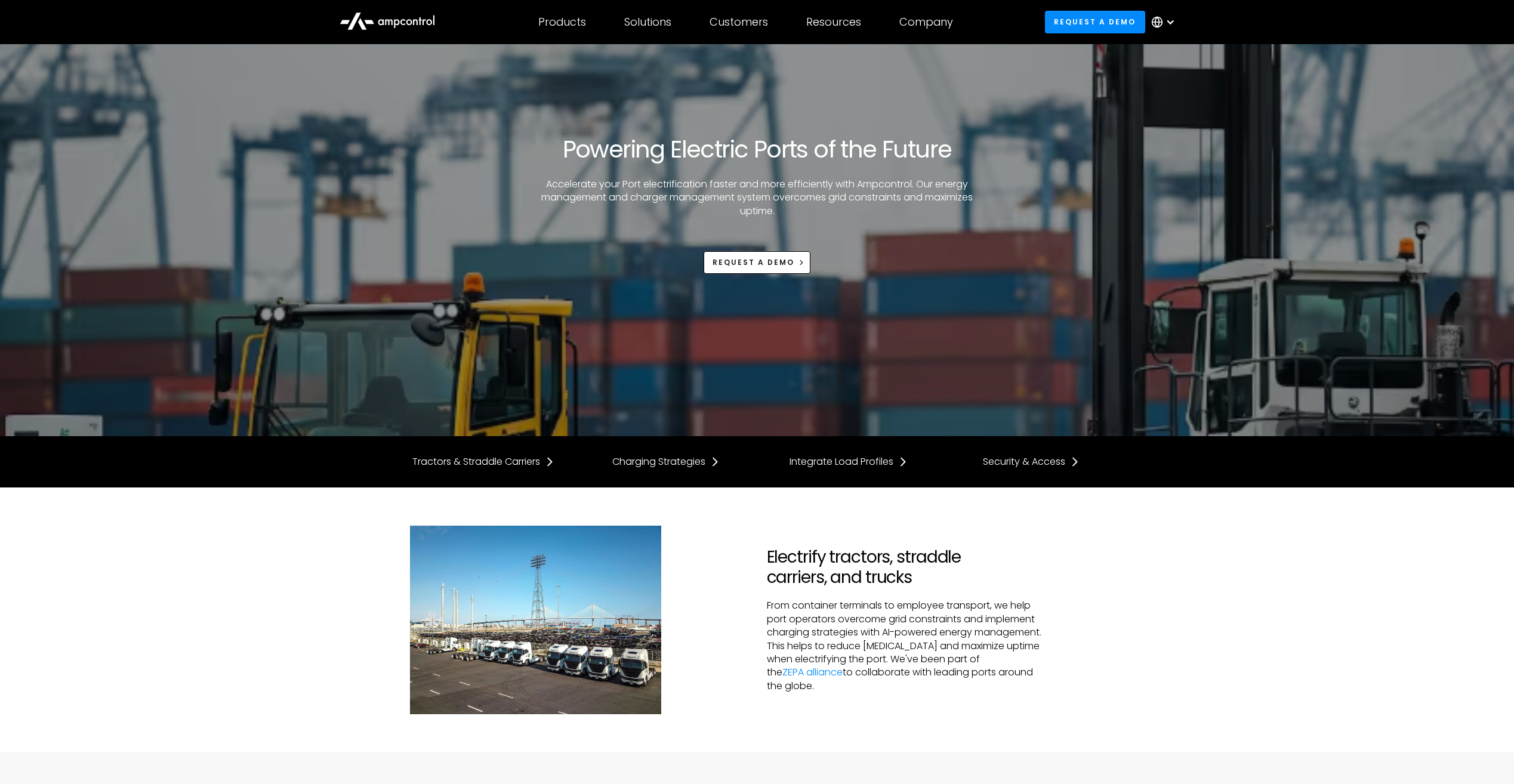
scroll to position [3468, 0]
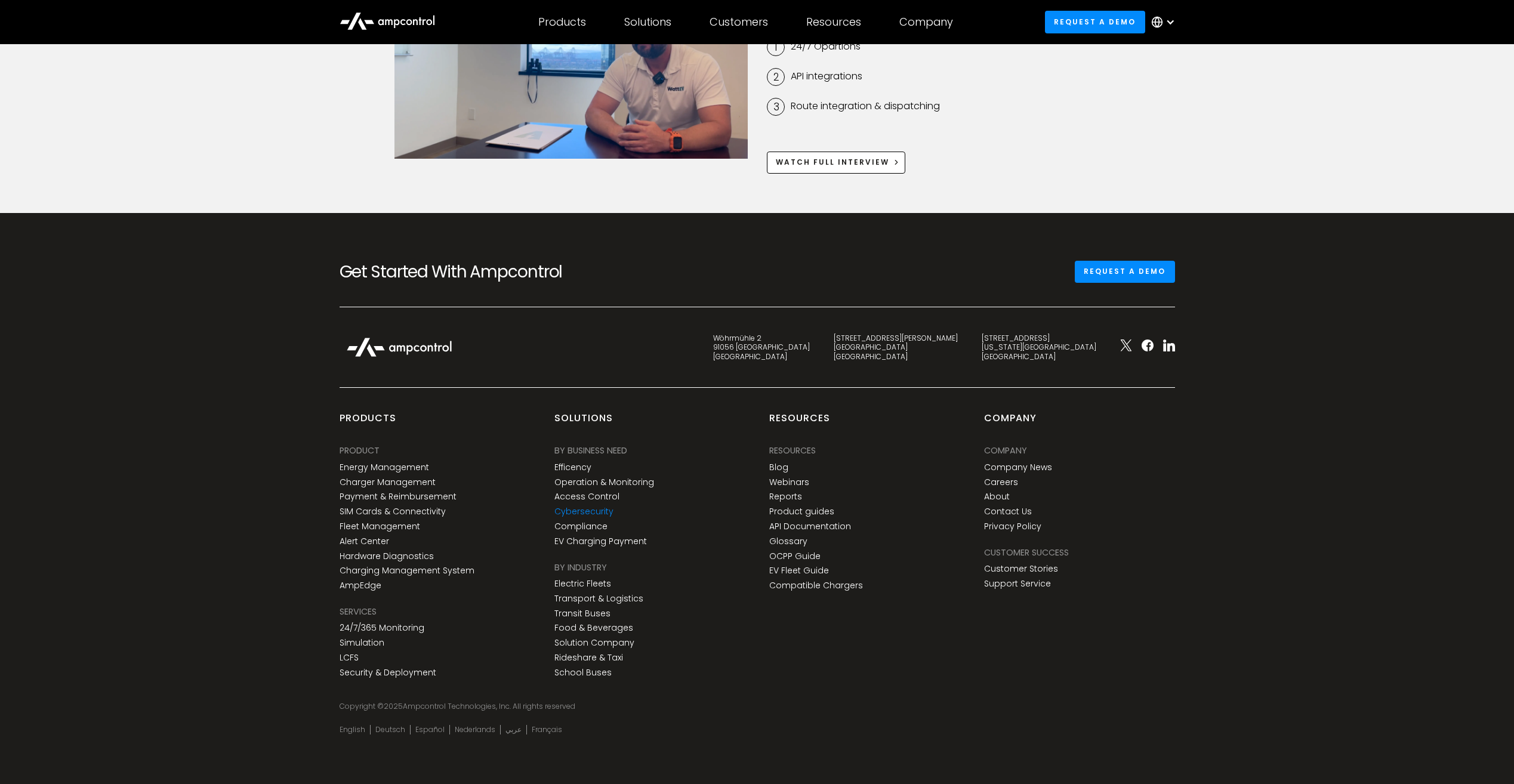
click at [585, 512] on link "Cybersecurity" at bounding box center [584, 511] width 59 height 10
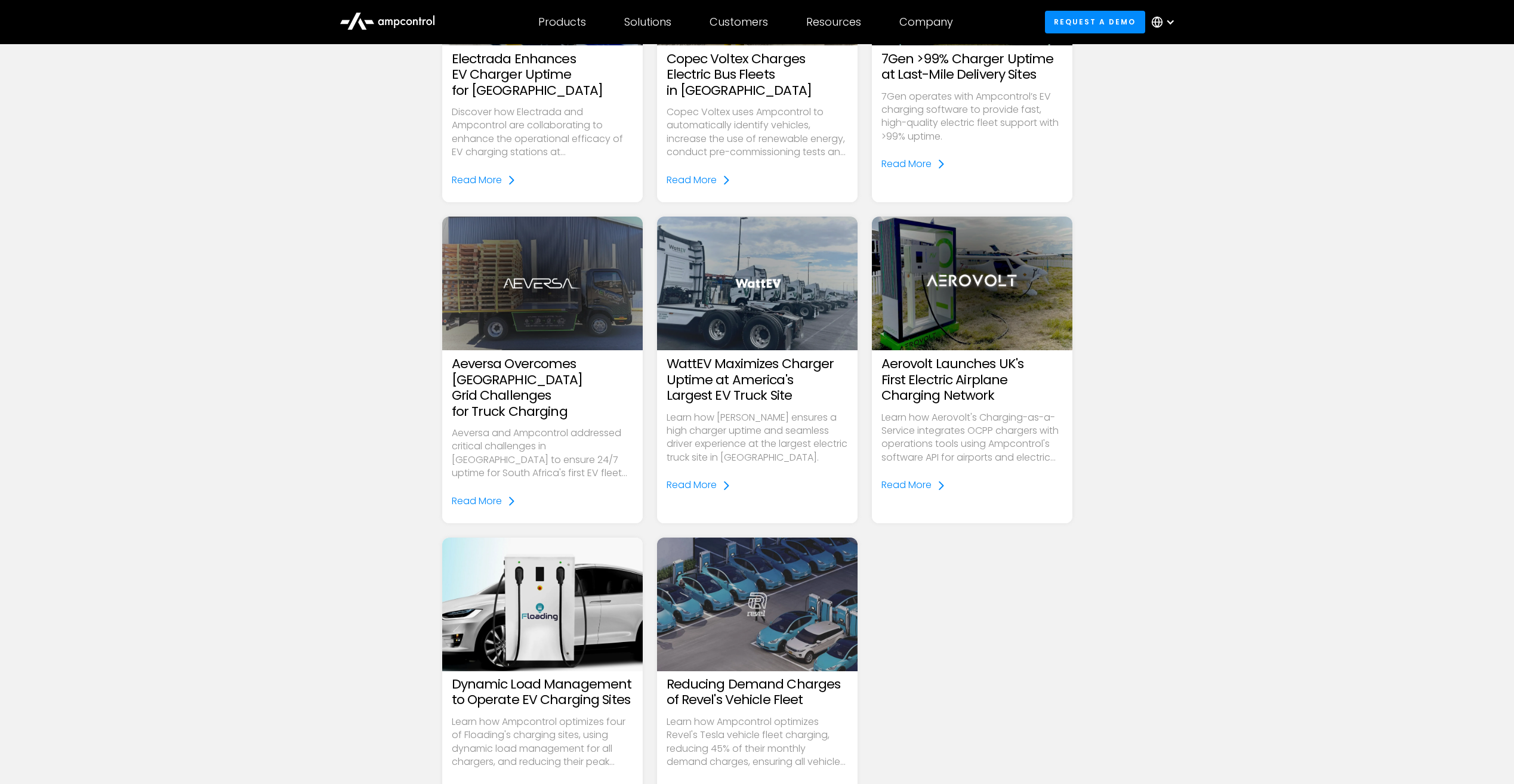
scroll to position [1313, 0]
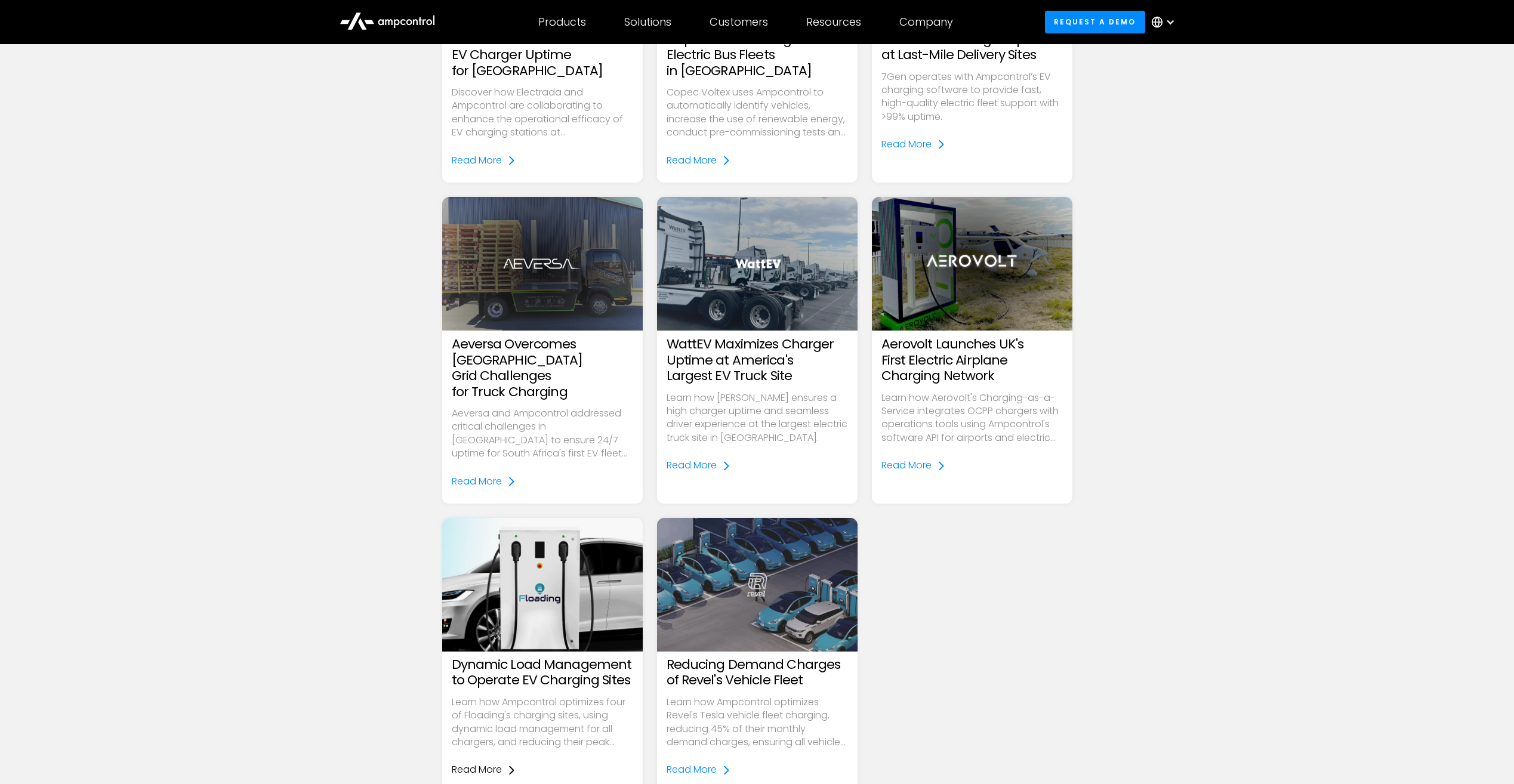
click at [495, 763] on div "Read More" at bounding box center [477, 769] width 50 height 13
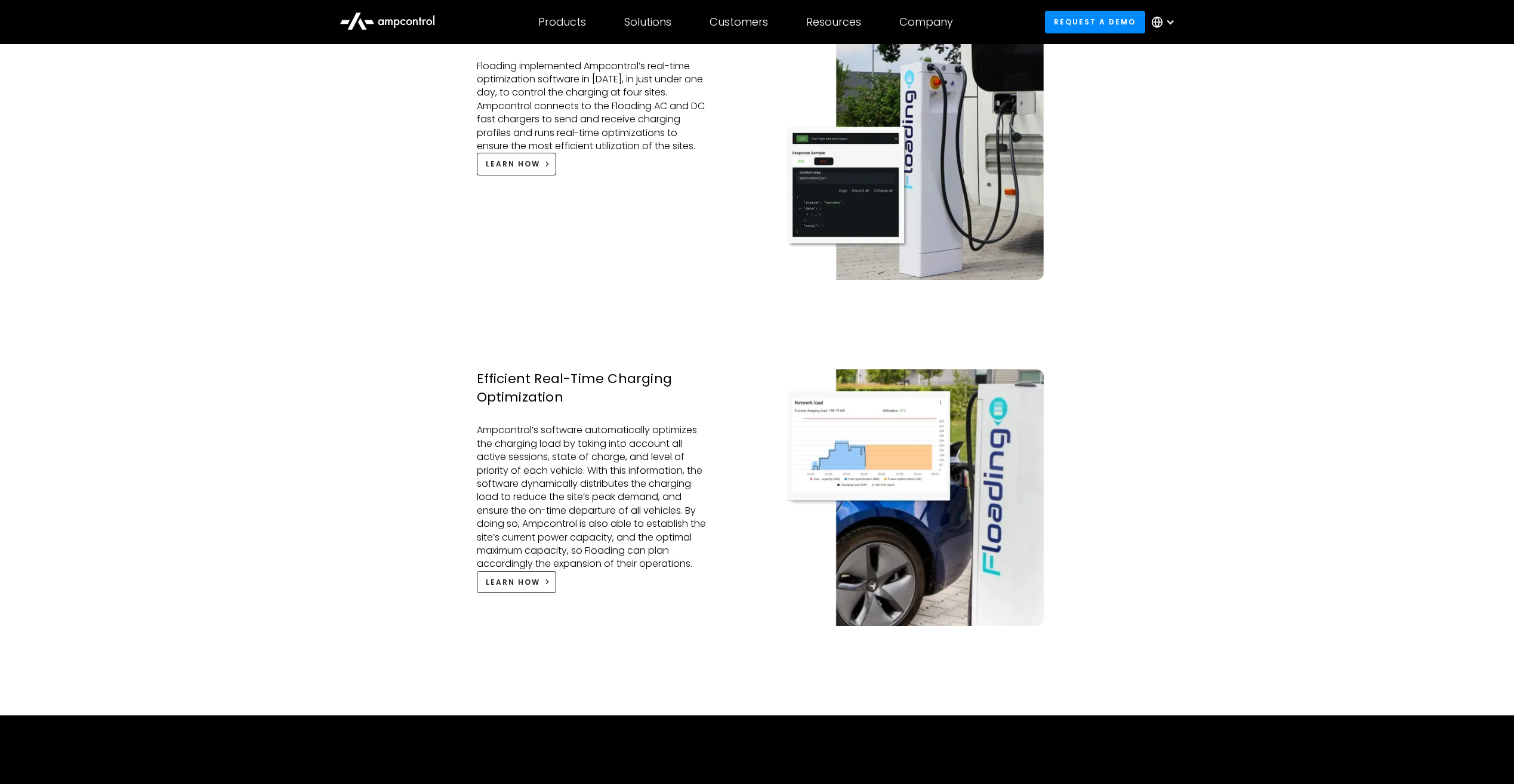
scroll to position [1910, 0]
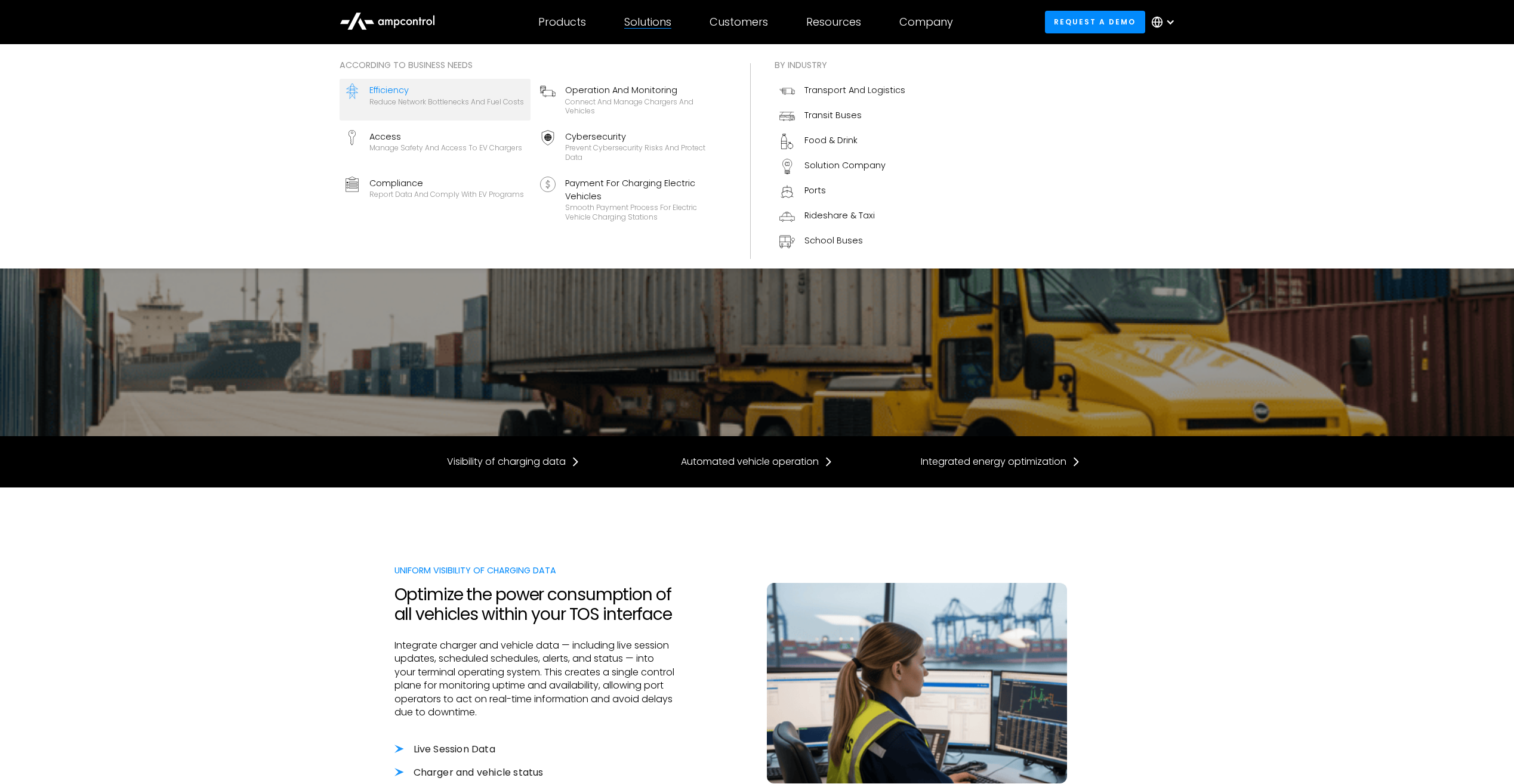
click at [406, 97] on div "Reduce network bottlenecks and fuel costs" at bounding box center [446, 102] width 155 height 9
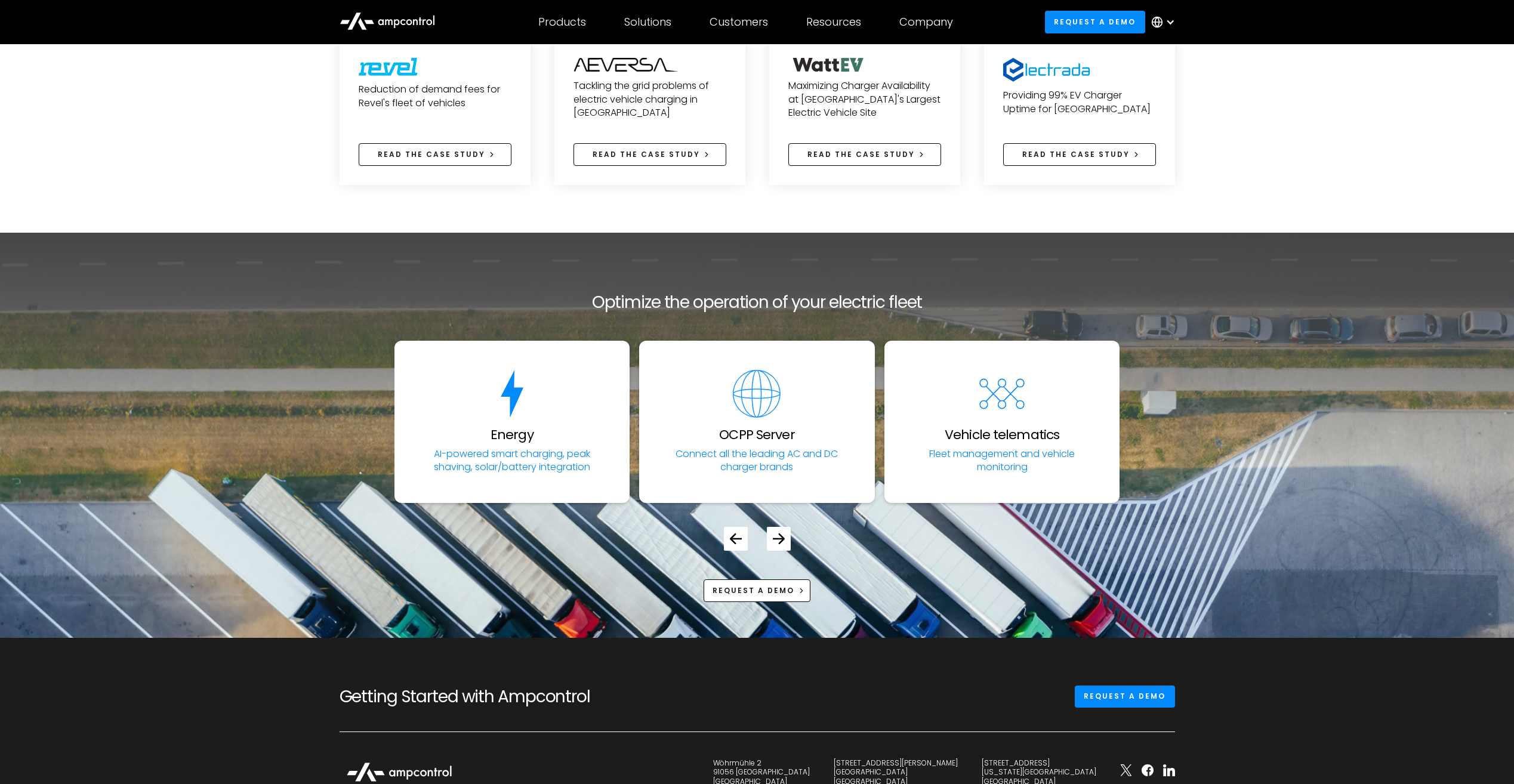
scroll to position [3999, 0]
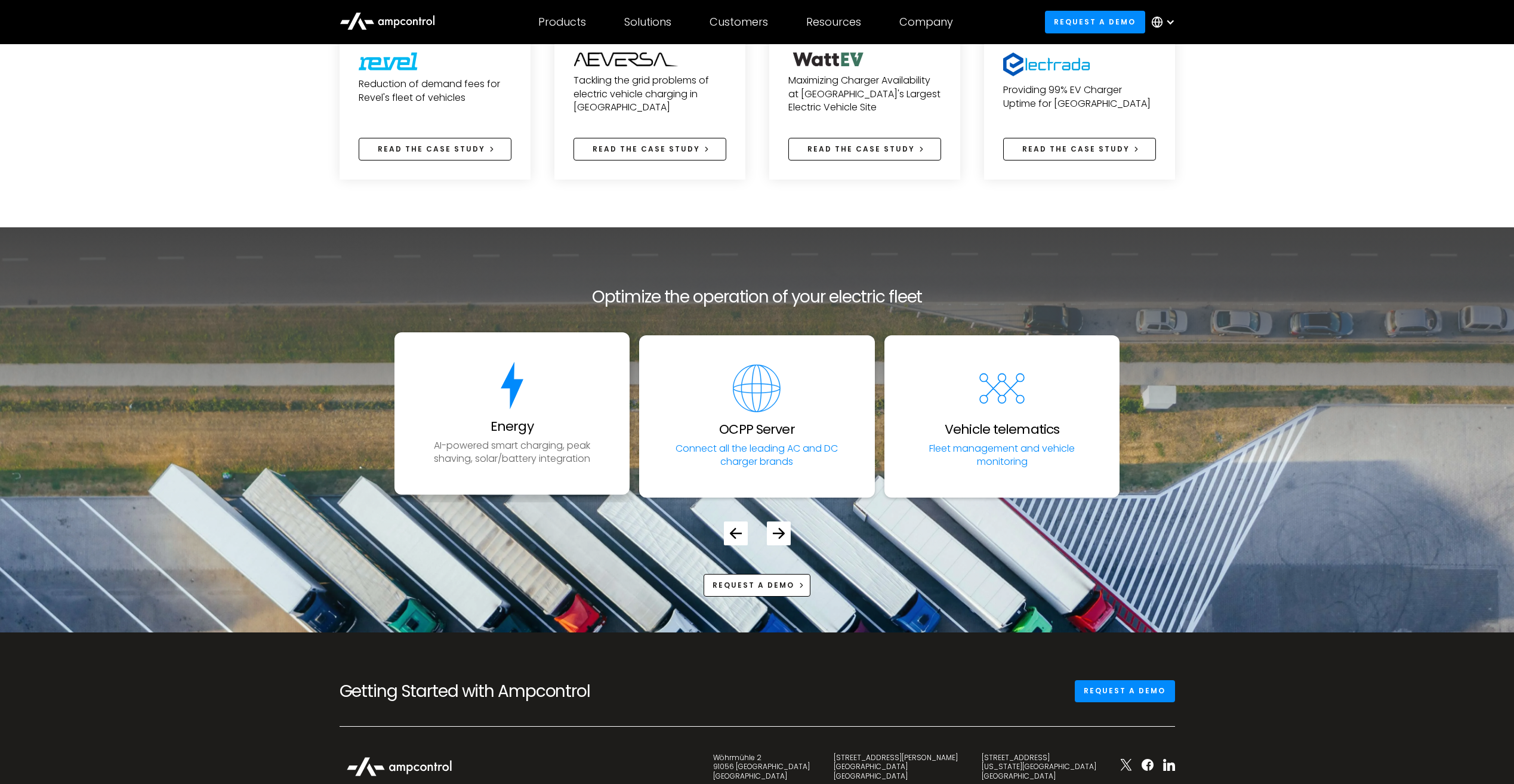
click at [618, 451] on link "Energy AI-powered smart charging, peak shaving, solar/battery integration" at bounding box center [512, 413] width 236 height 162
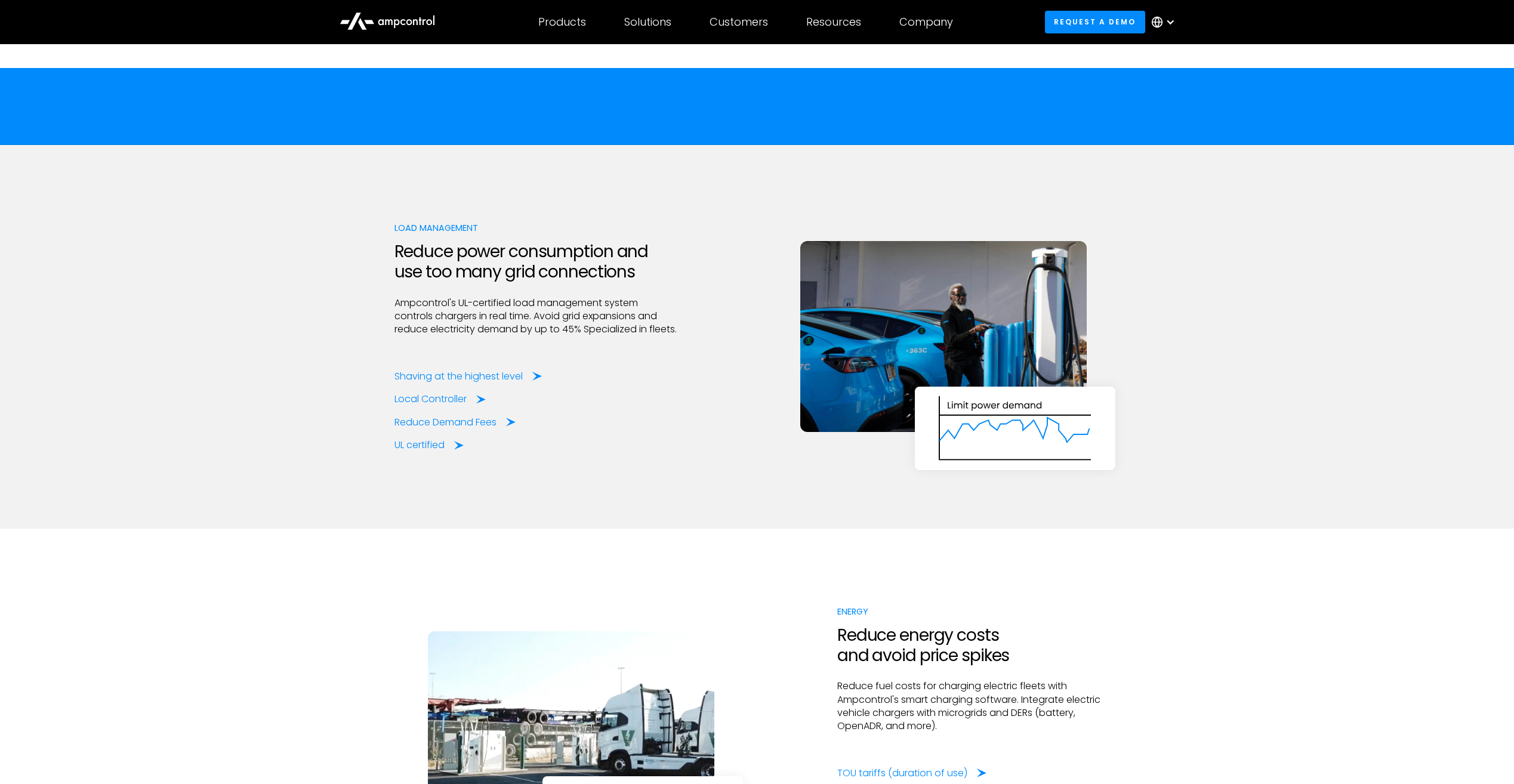
scroll to position [1373, 0]
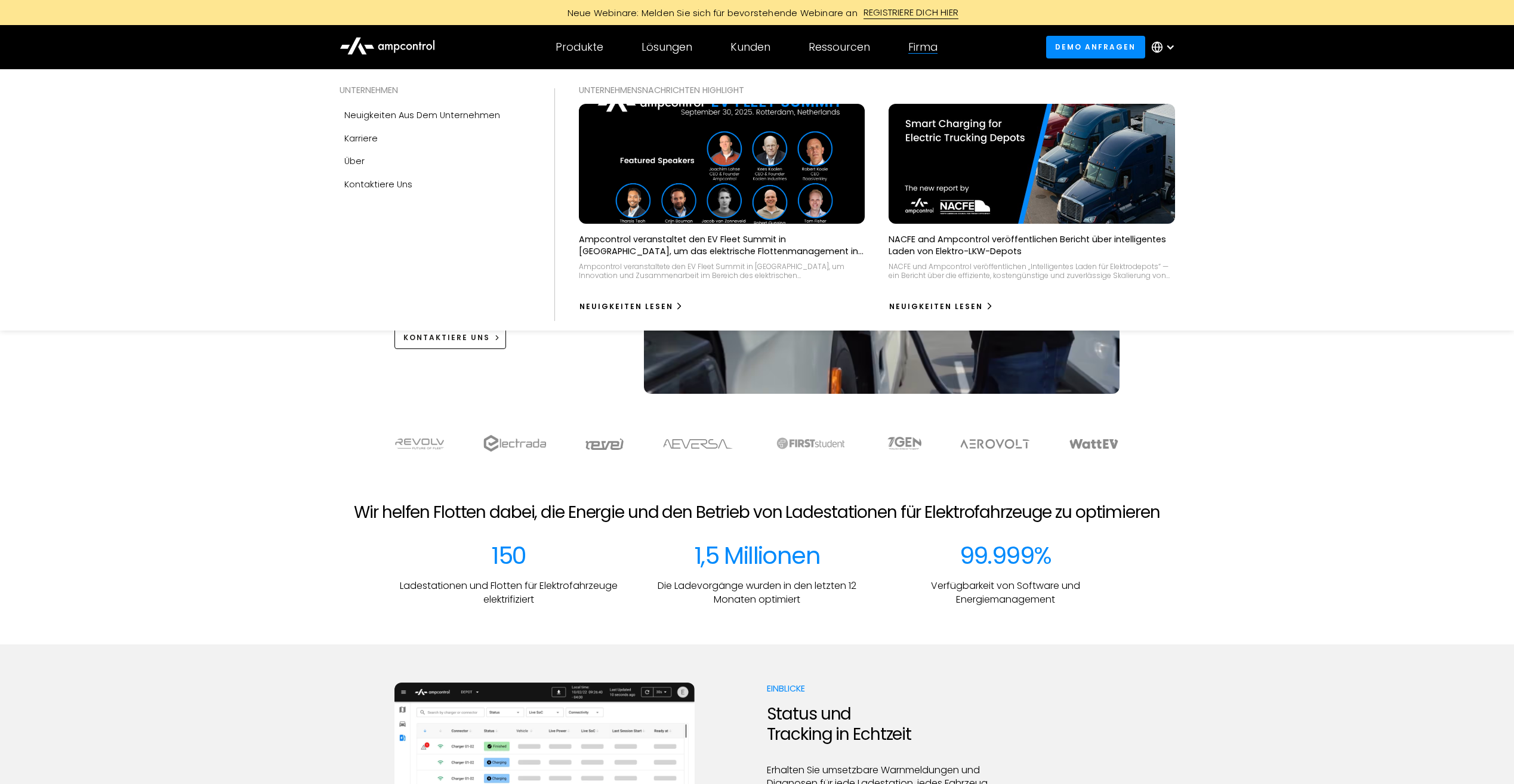
click at [922, 48] on div "Firma" at bounding box center [922, 47] width 29 height 13
click at [386, 159] on link "Über" at bounding box center [435, 161] width 191 height 23
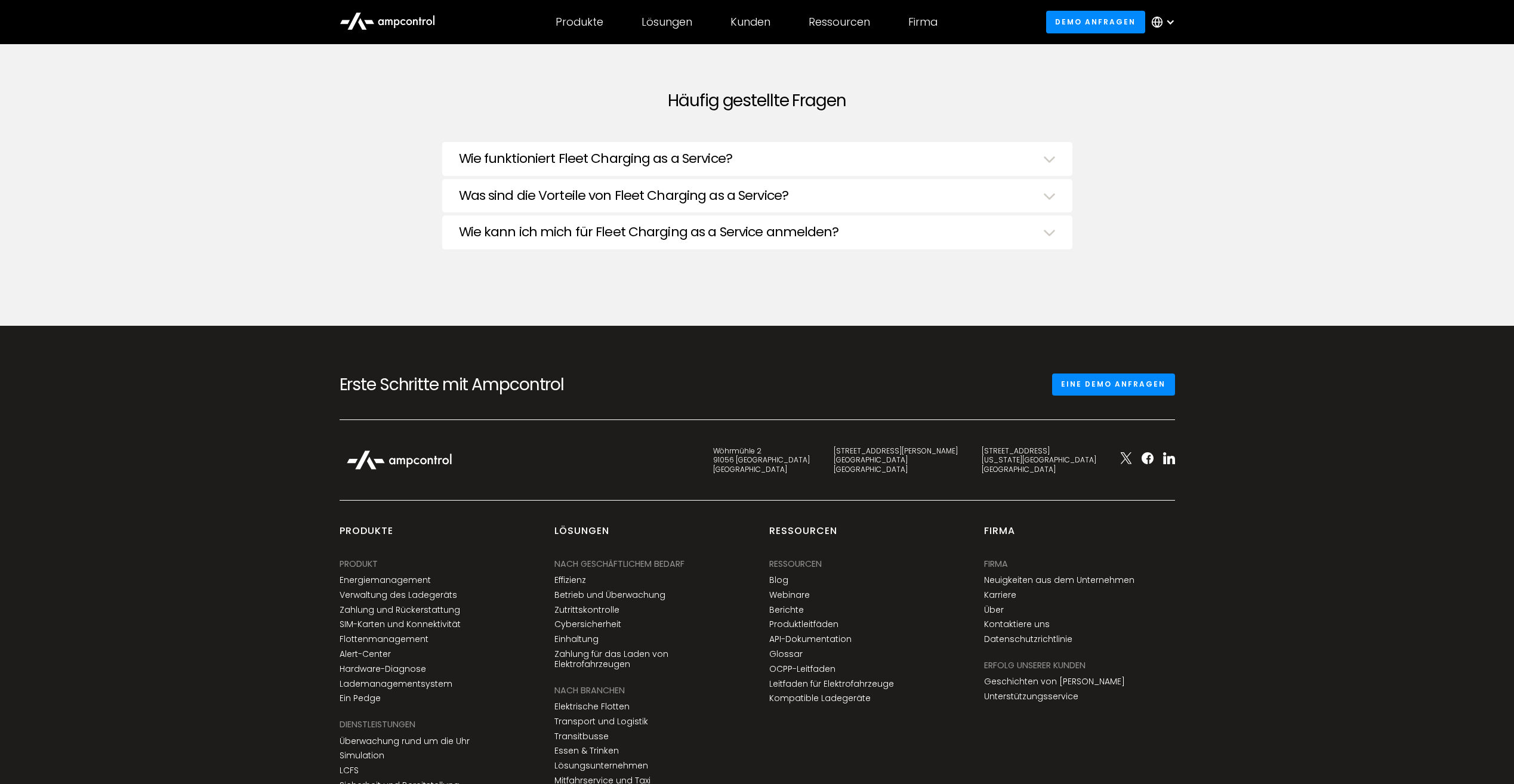
scroll to position [4525, 0]
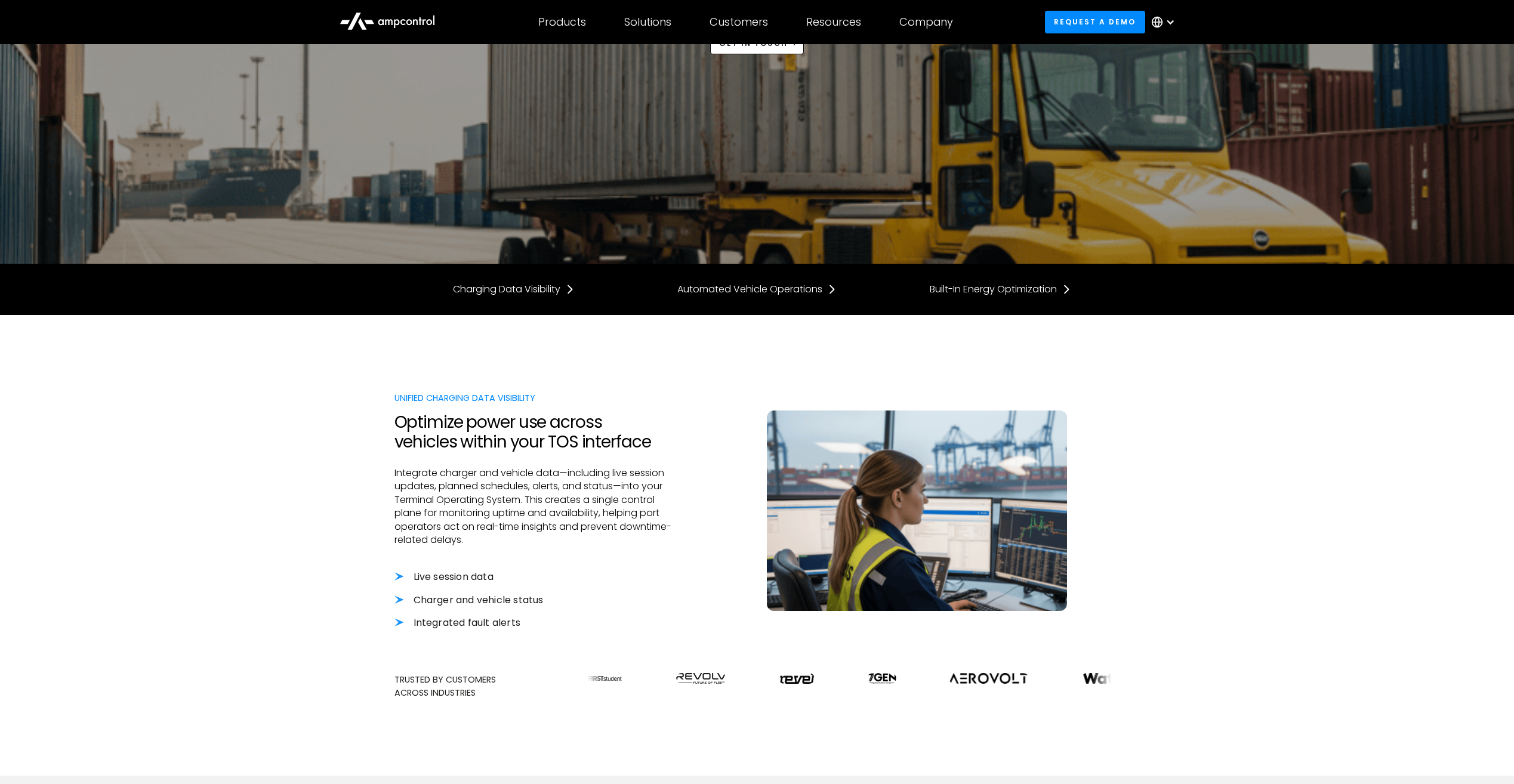
scroll to position [179, 0]
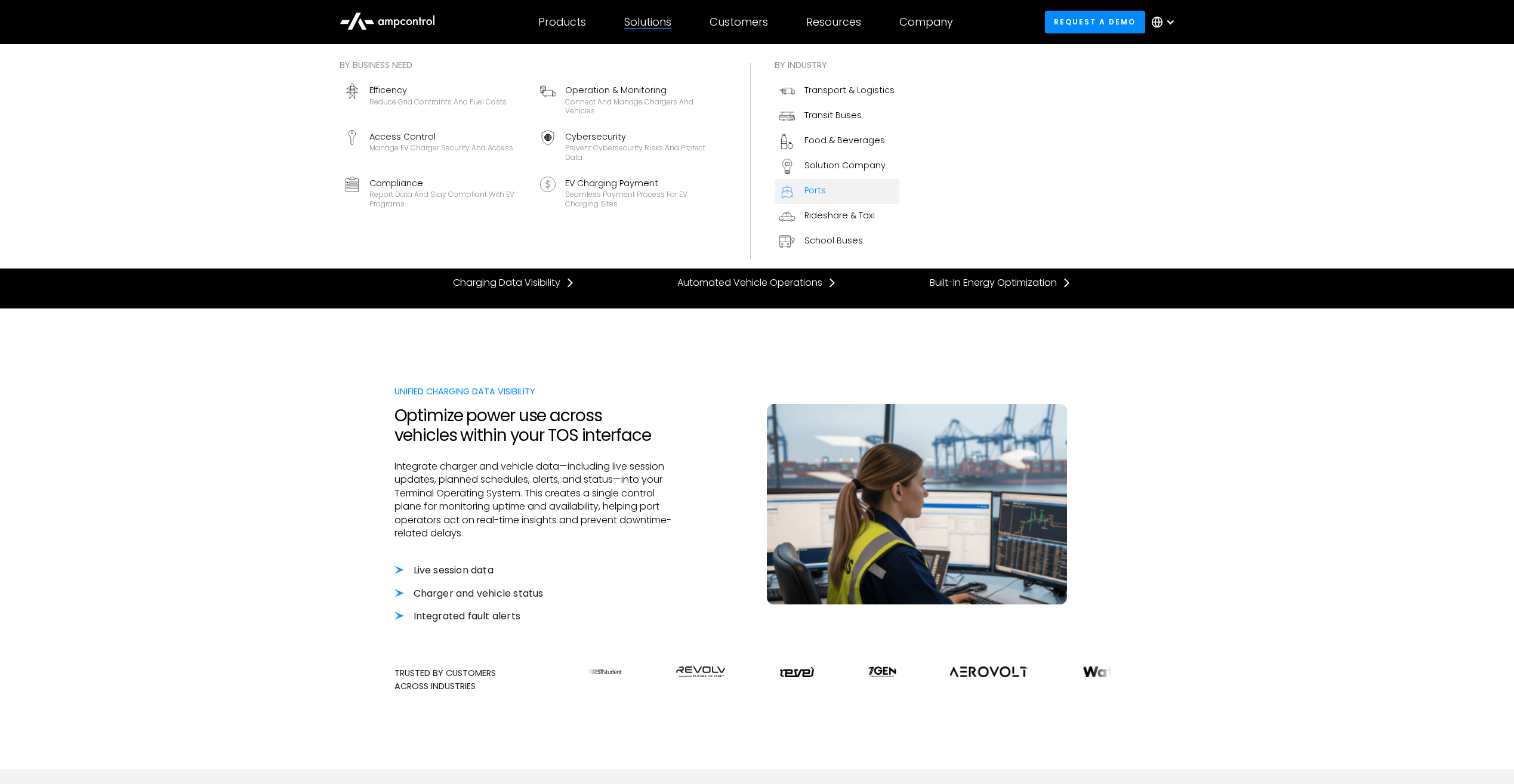
click at [794, 188] on div at bounding box center [787, 191] width 16 height 16
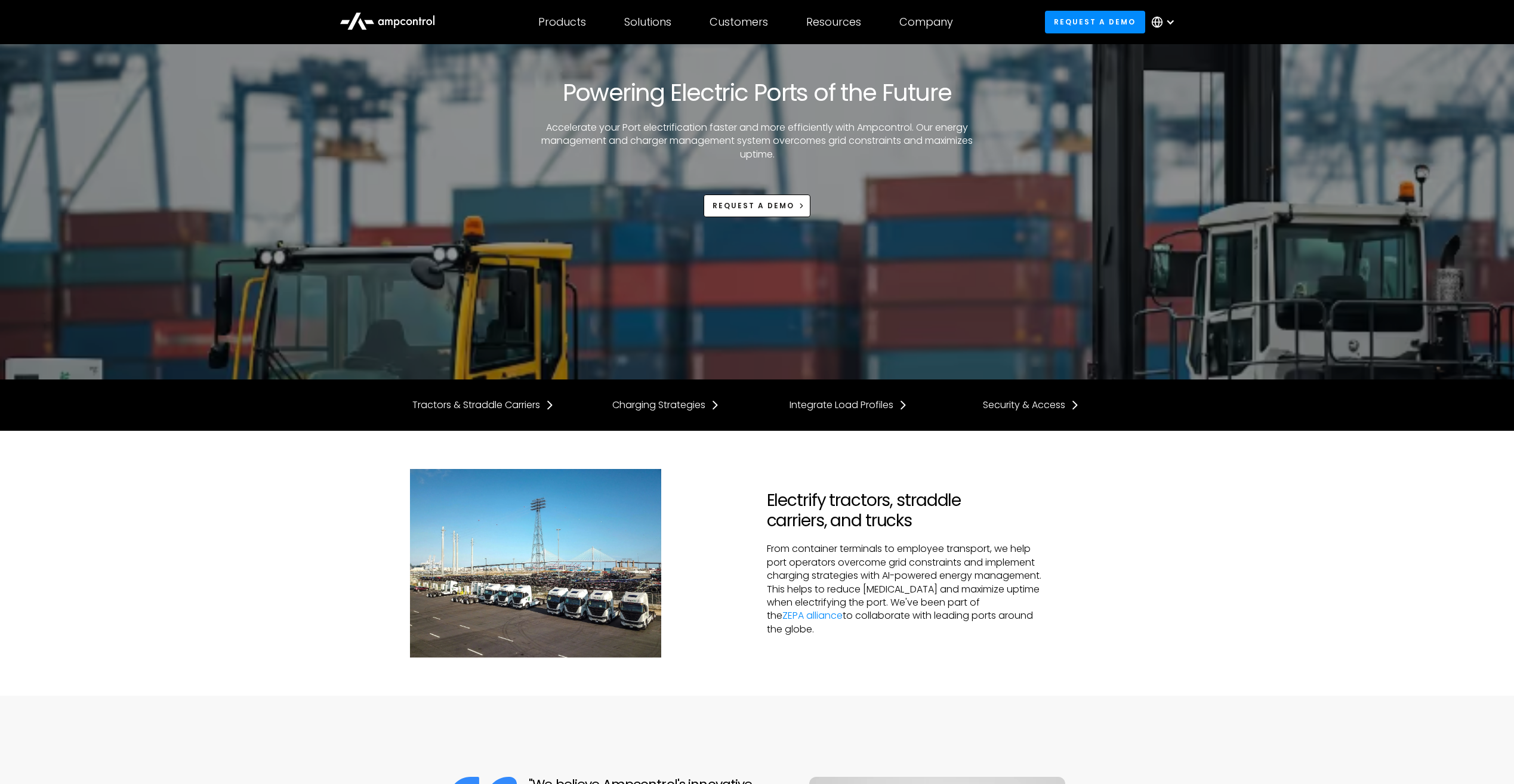
scroll to position [239, 0]
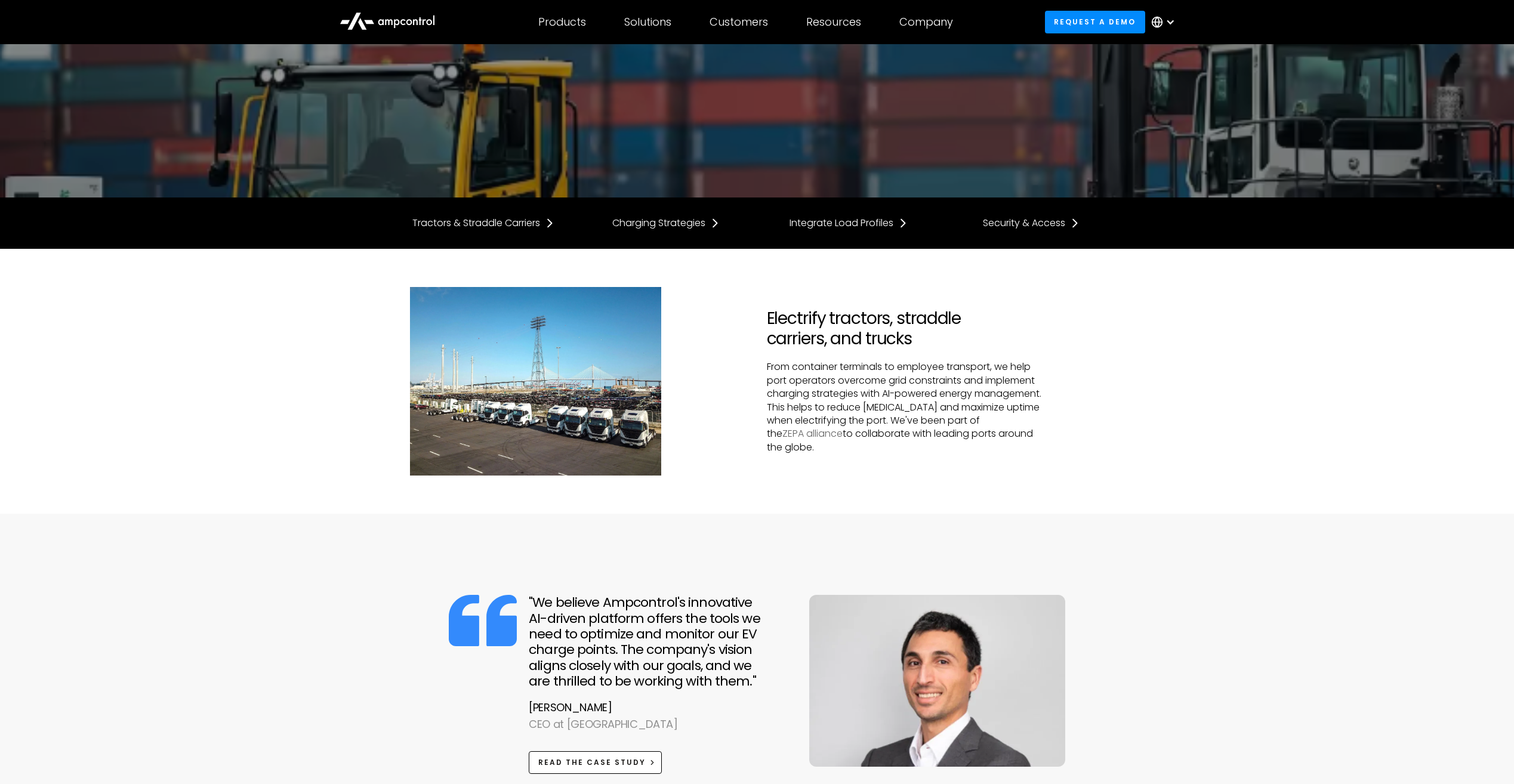
click at [843, 431] on link "ZEPA alliance" at bounding box center [812, 434] width 60 height 14
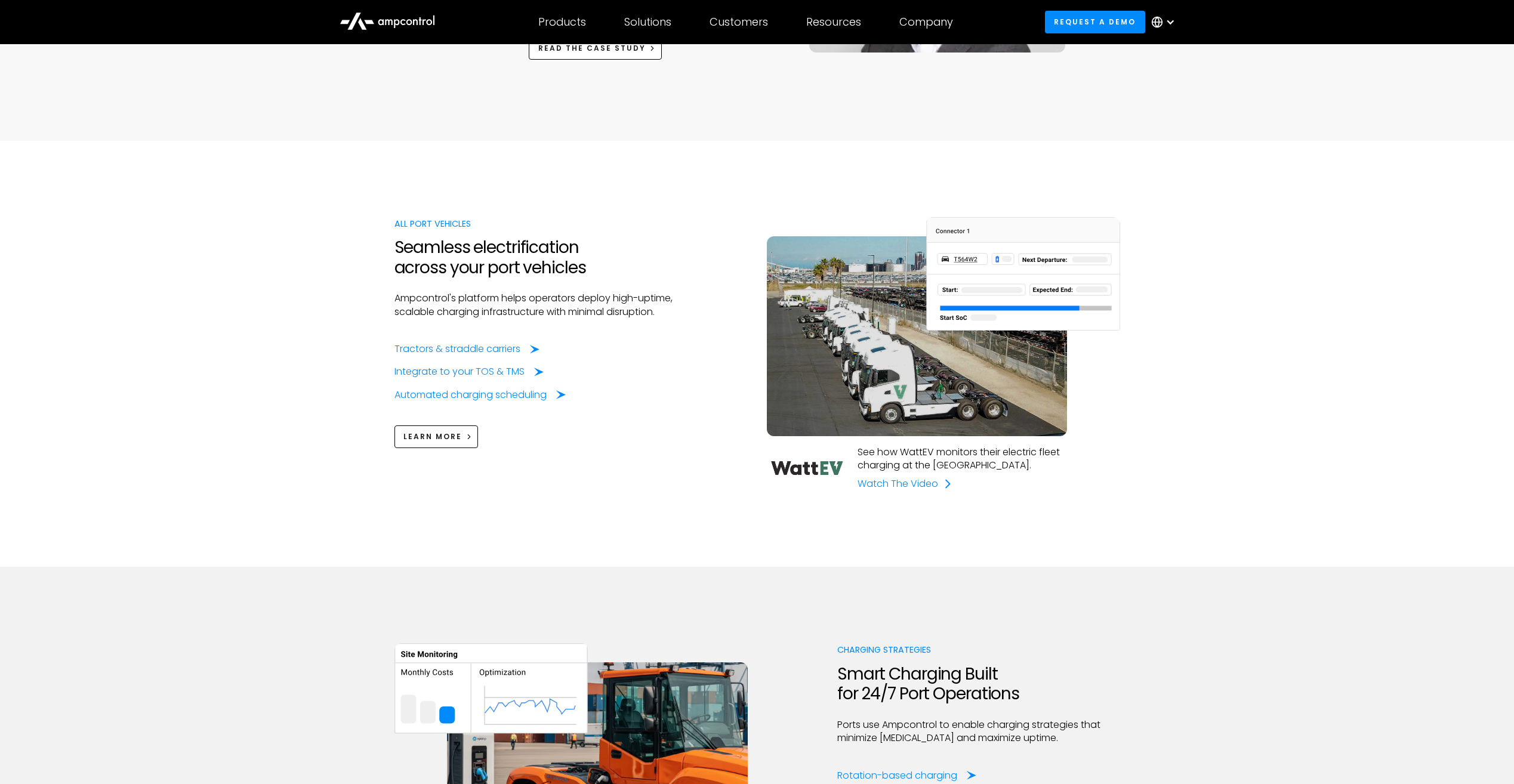
scroll to position [955, 0]
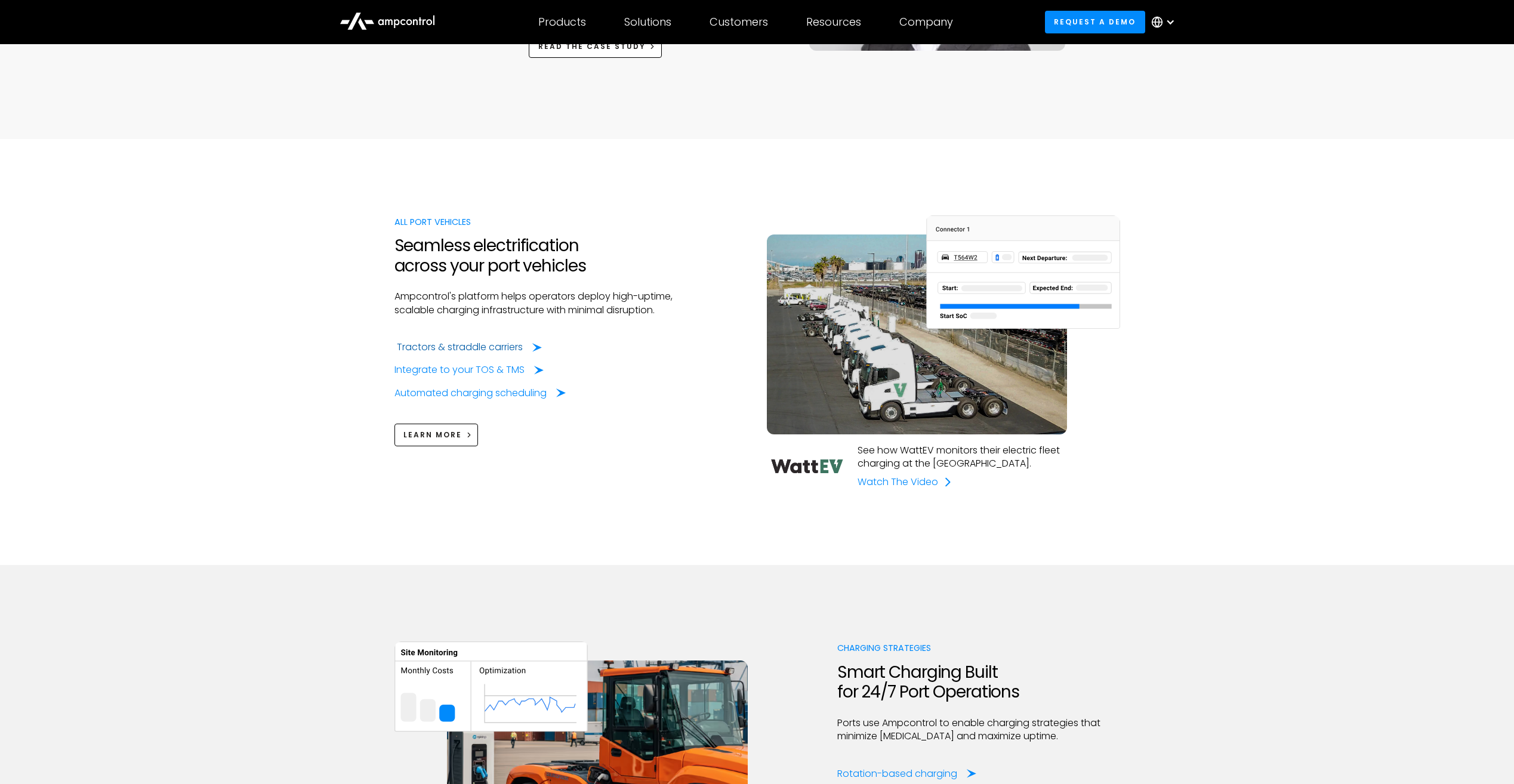
click at [482, 345] on div "Tractors & straddle carriers" at bounding box center [460, 347] width 126 height 13
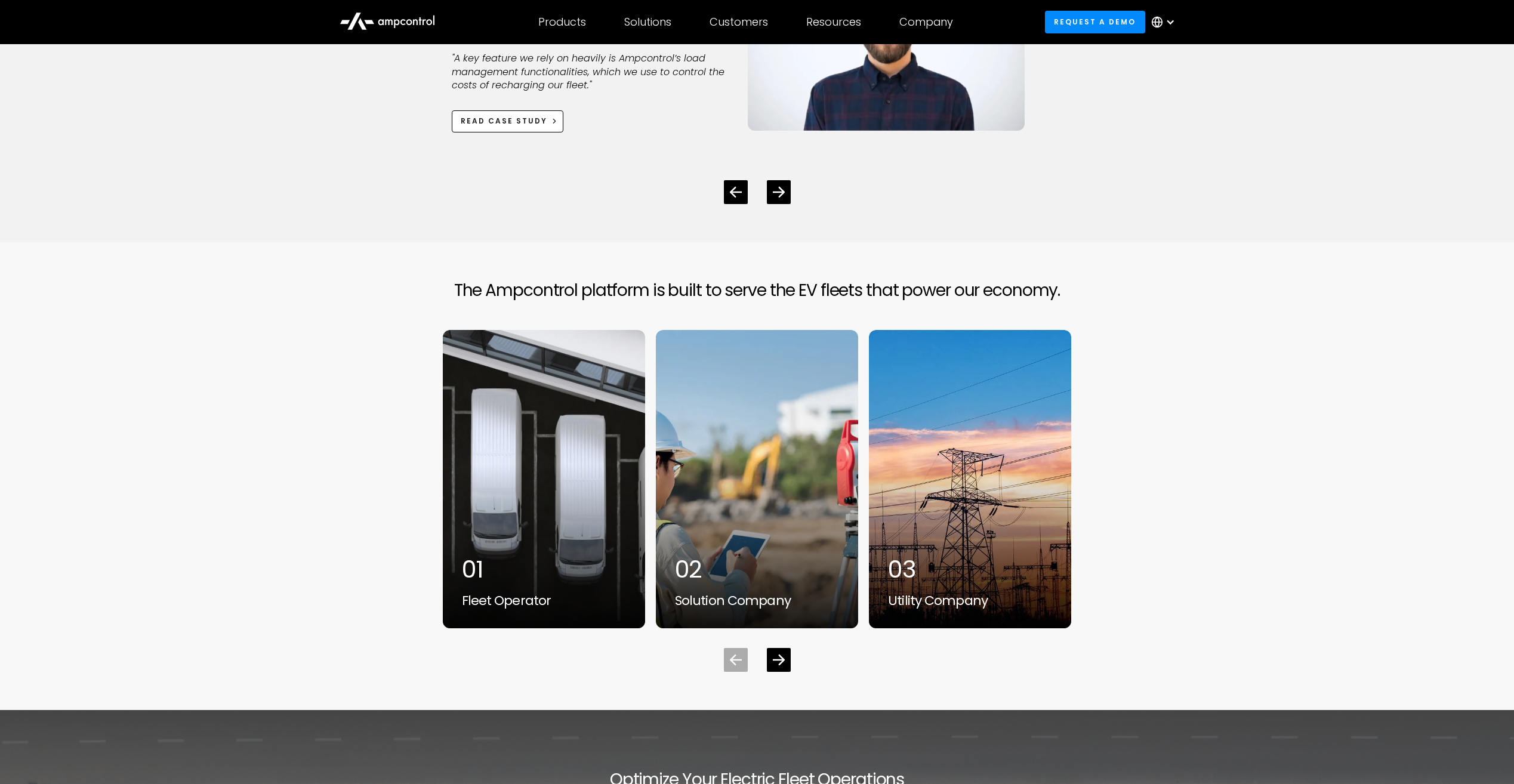
scroll to position [3581, 0]
